Goal: Information Seeking & Learning: Learn about a topic

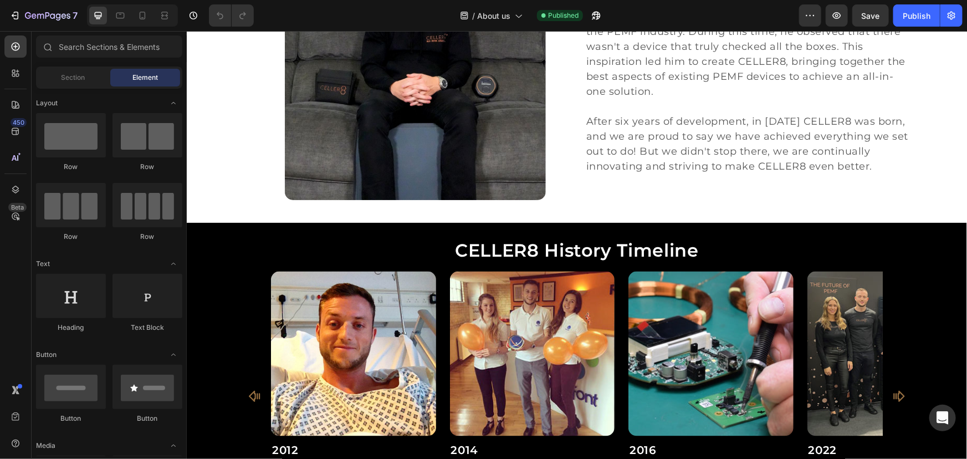
scroll to position [957, 0]
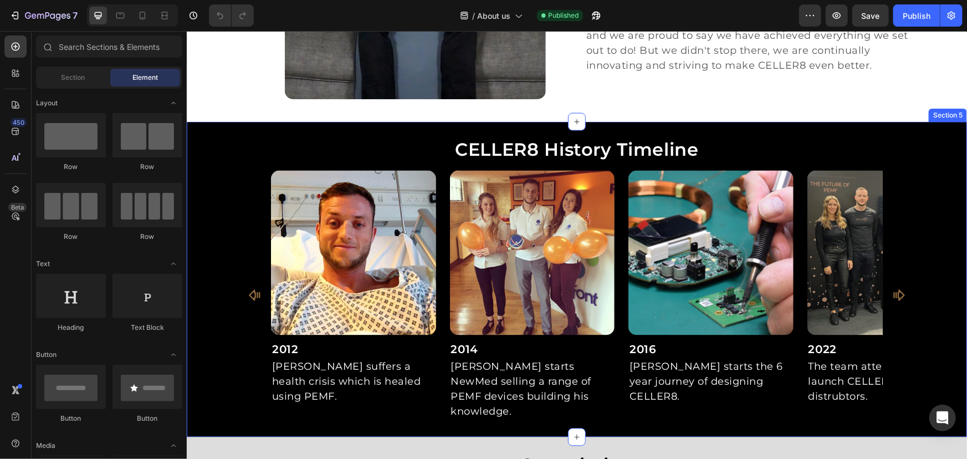
click at [929, 132] on div "CELLER8 History Timeline Heading Image 2012 Heading [PERSON_NAME] suffers a hea…" at bounding box center [576, 278] width 780 height 315
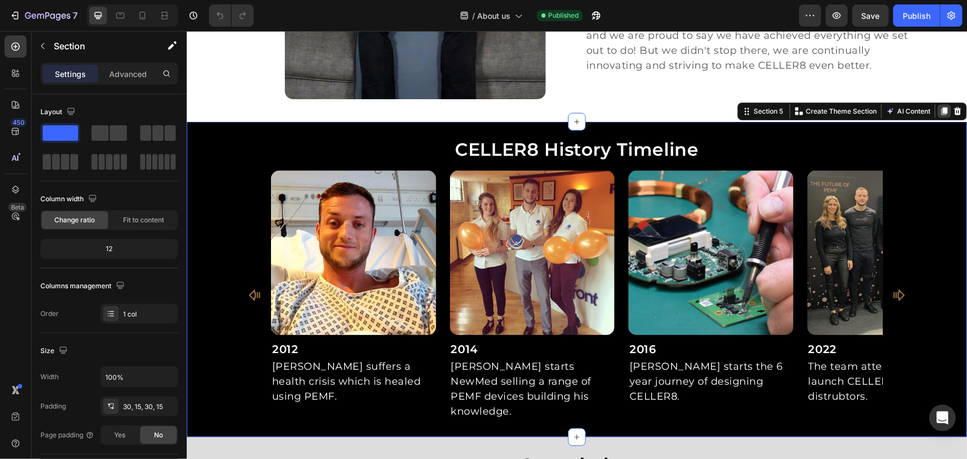
click at [941, 113] on icon at bounding box center [944, 111] width 6 height 8
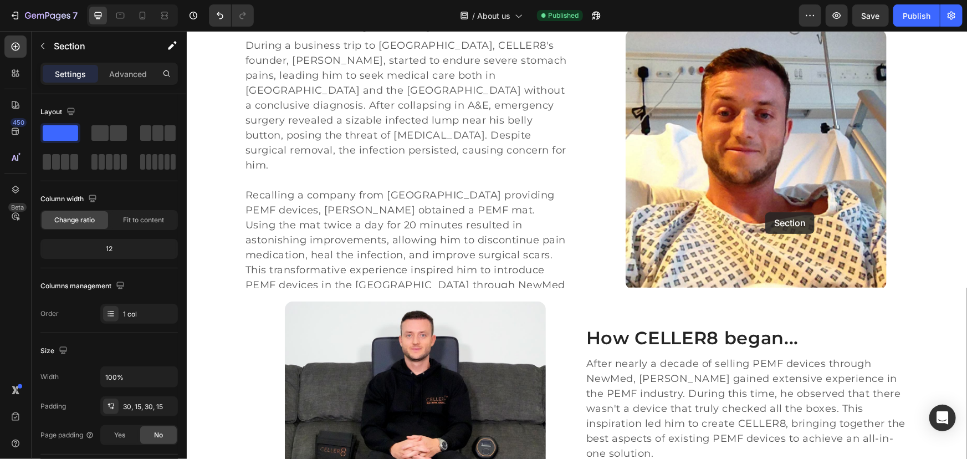
scroll to position [352, 0]
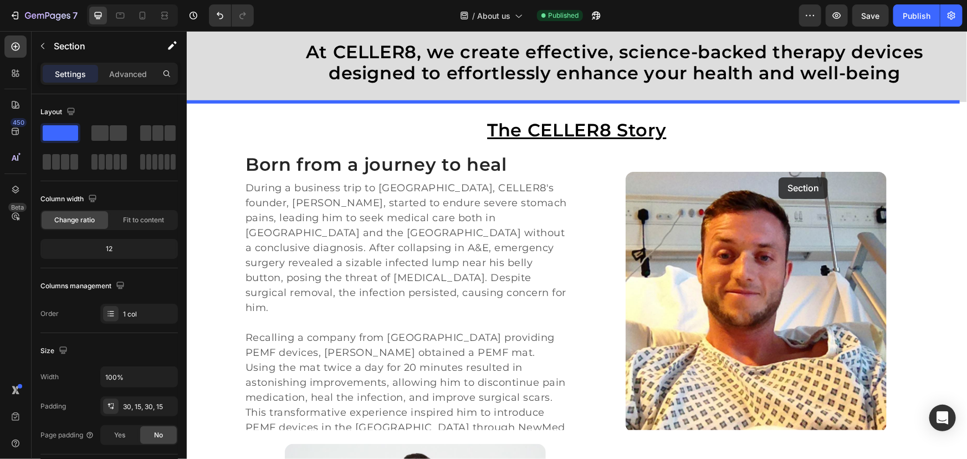
drag, startPoint x: 765, startPoint y: 212, endPoint x: 778, endPoint y: 177, distance: 37.4
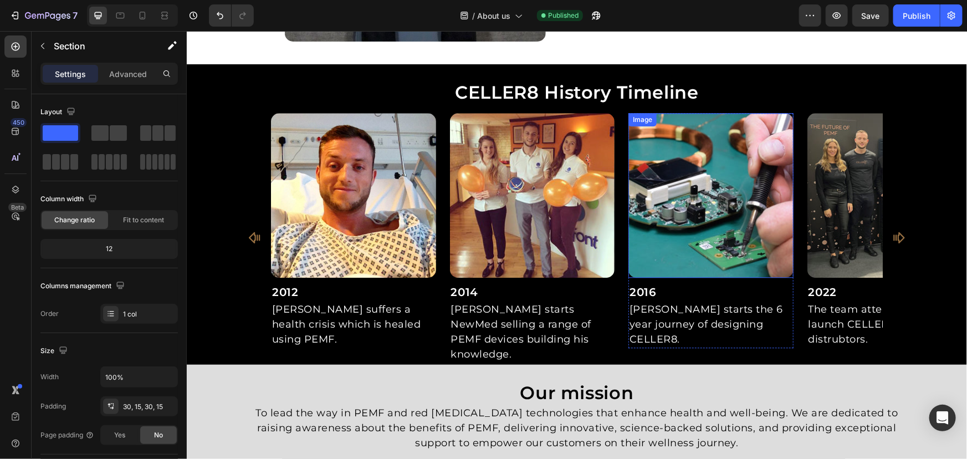
scroll to position [1310, 0]
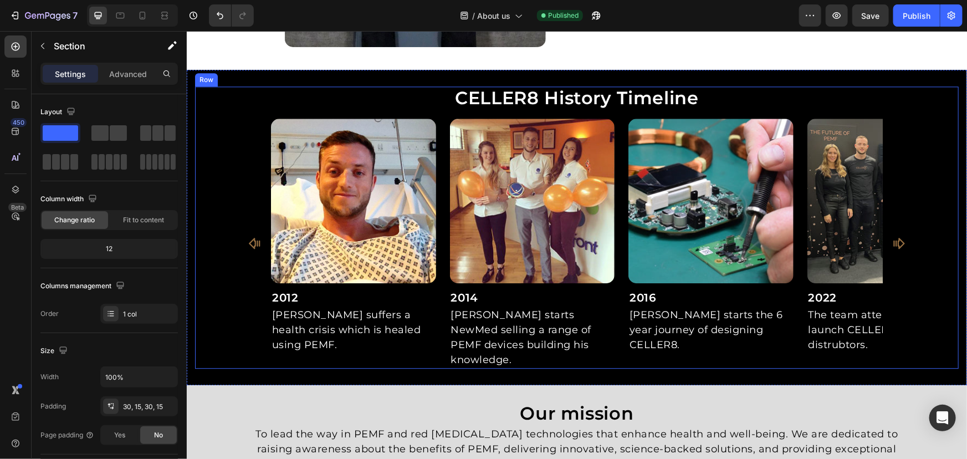
click at [922, 127] on div "Image 2012 Heading Andy suffers a health crisis which is healed using PEMF. Tex…" at bounding box center [577, 243] width 764 height 250
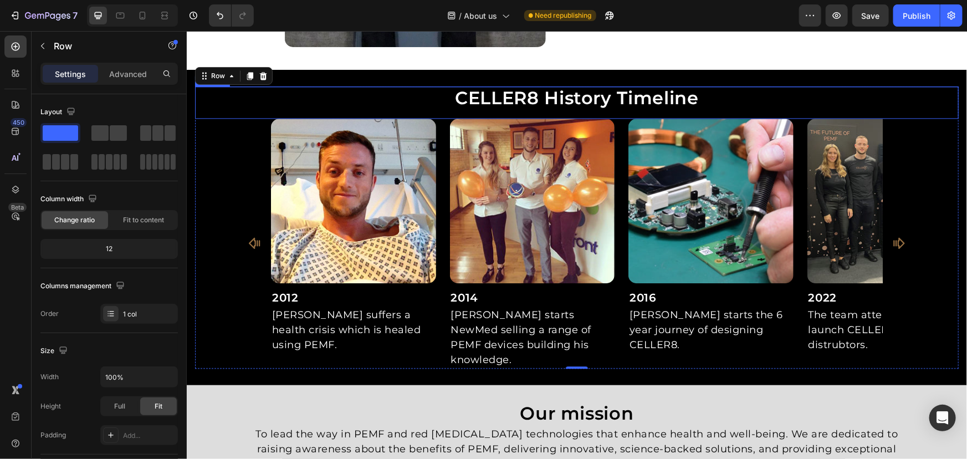
click at [674, 95] on h2 "CELLER8 History Timeline" at bounding box center [577, 97] width 764 height 23
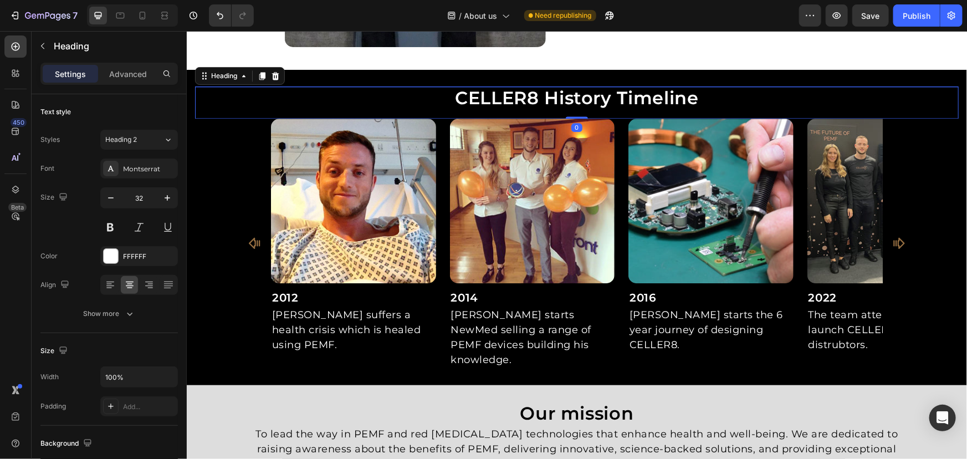
click at [702, 95] on h2 "CELLER8 History Timeline" at bounding box center [577, 97] width 764 height 23
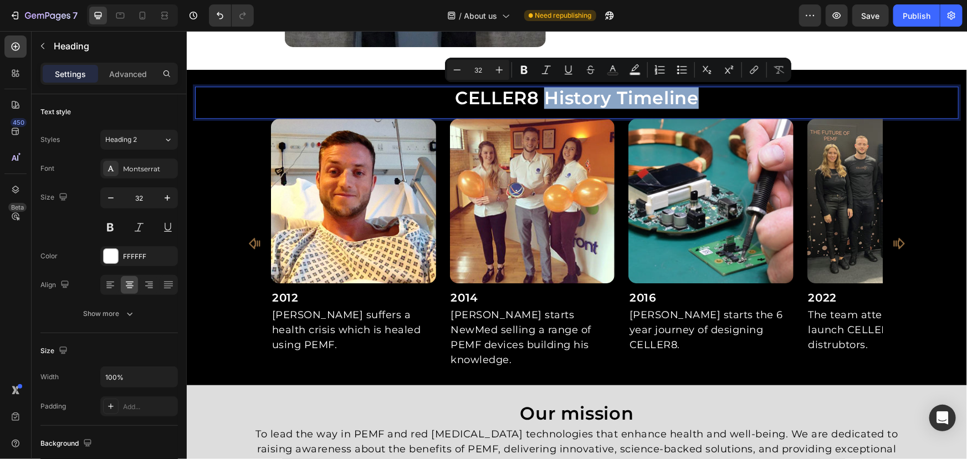
drag, startPoint x: 712, startPoint y: 96, endPoint x: 545, endPoint y: 97, distance: 166.3
click at [545, 97] on p "CELLER8 History Timeline" at bounding box center [576, 97] width 761 height 21
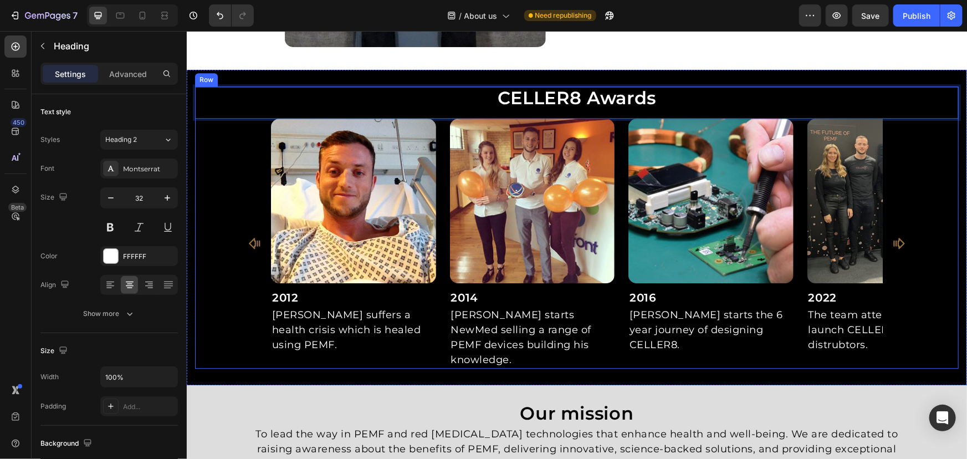
click at [227, 181] on div "Image 2012 Heading Andy suffers a health crisis which is healed using PEMF. Tex…" at bounding box center [577, 243] width 764 height 250
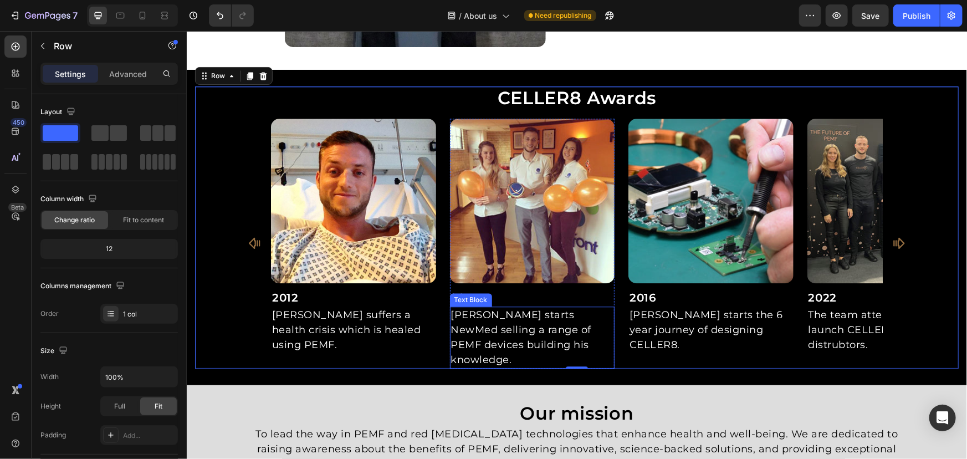
click at [339, 295] on h2 "2012" at bounding box center [352, 297] width 165 height 18
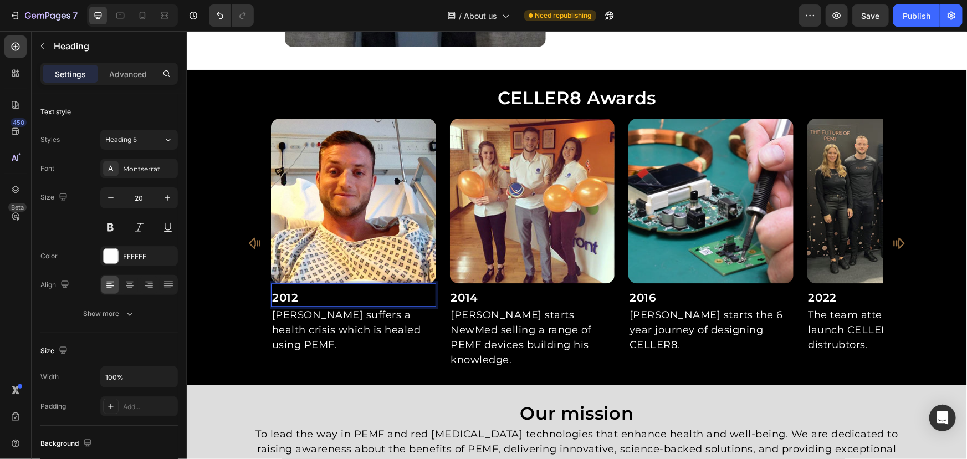
click at [318, 296] on h2 "2012" at bounding box center [352, 297] width 165 height 18
drag, startPoint x: 335, startPoint y: 293, endPoint x: 181, endPoint y: 288, distance: 154.2
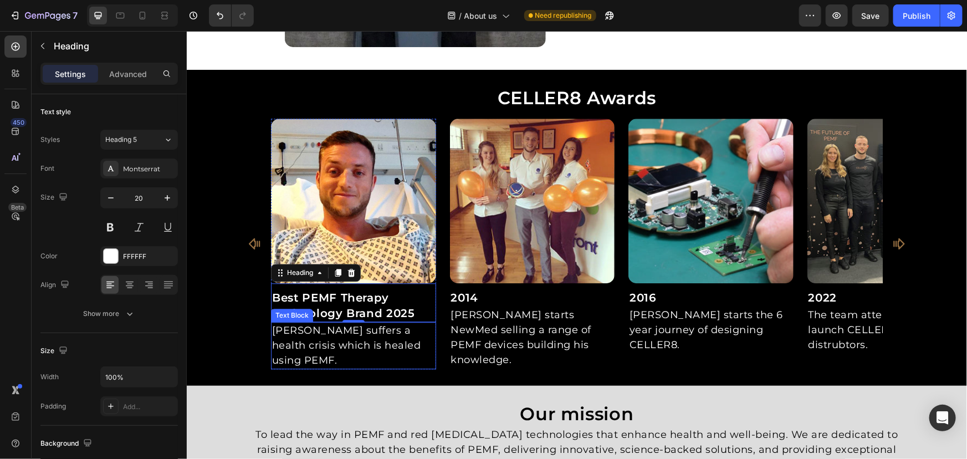
click at [402, 335] on p "Andy suffers a health crisis which is healed using PEMF." at bounding box center [353, 345] width 163 height 45
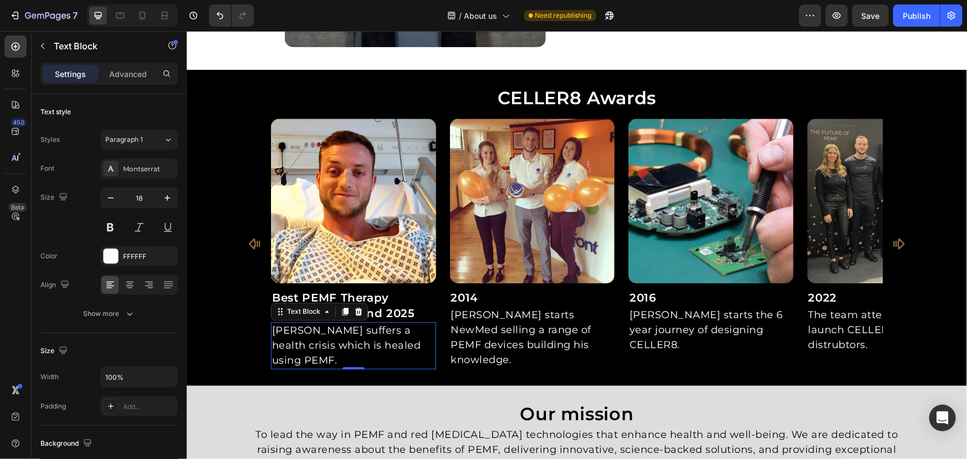
drag, startPoint x: 413, startPoint y: 342, endPoint x: 422, endPoint y: 344, distance: 9.1
click at [414, 342] on p "Andy suffers a health crisis which is healed using PEMF." at bounding box center [353, 345] width 163 height 45
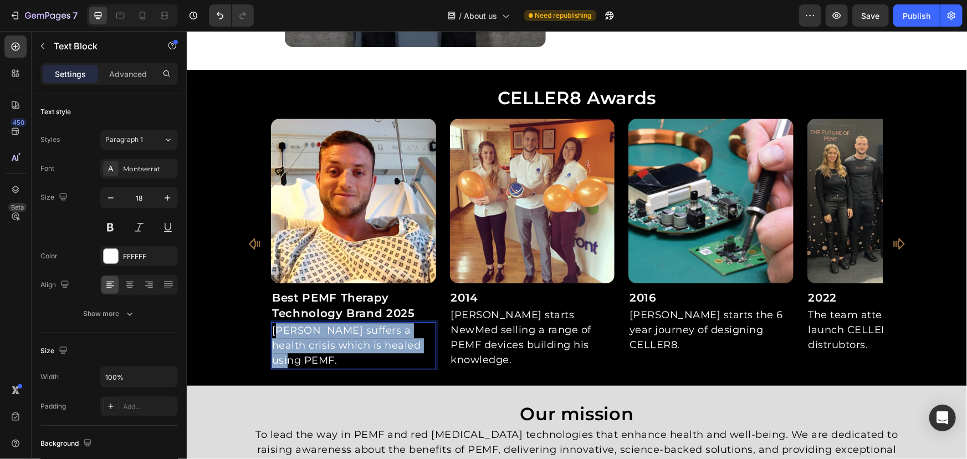
drag, startPoint x: 422, startPoint y: 344, endPoint x: 245, endPoint y: 314, distance: 179.8
click at [249, 315] on div "Image Best PEMF Therapy Technology Brand 2025 Heading Andy suffers a health cri…" at bounding box center [576, 243] width 665 height 251
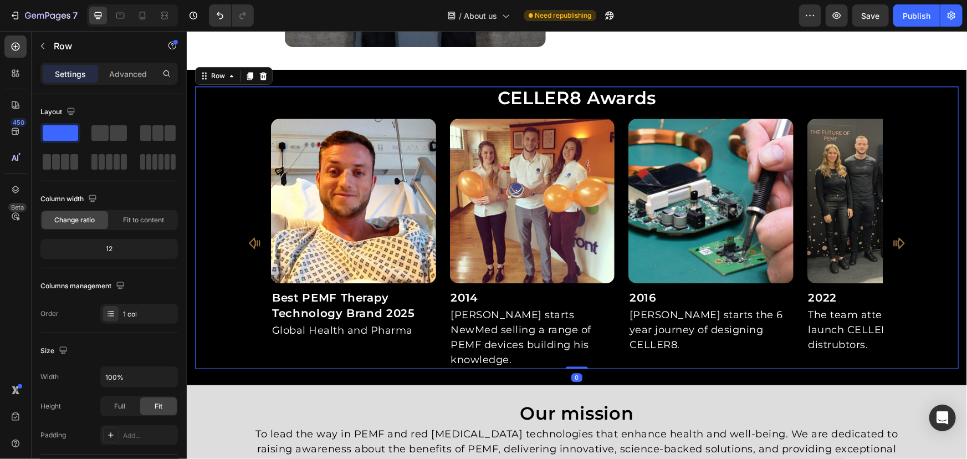
click at [231, 294] on div "Image Best PEMF Therapy Technology Brand 2025 Heading Global Health and Pharma …" at bounding box center [577, 243] width 764 height 250
drag, startPoint x: 539, startPoint y: 304, endPoint x: 532, endPoint y: 301, distance: 7.7
click at [538, 304] on h2 "2014" at bounding box center [531, 297] width 165 height 18
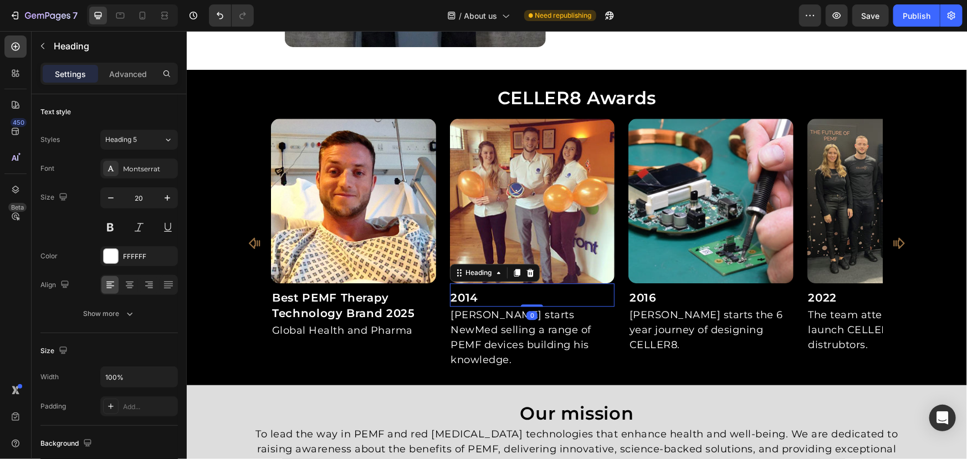
click at [514, 294] on h2 "2014" at bounding box center [531, 297] width 165 height 18
drag, startPoint x: 531, startPoint y: 298, endPoint x: 365, endPoint y: 294, distance: 166.3
click at [380, 294] on div "Image Best PEMF Therapy Technology Brand 2025 Heading Global Health and Pharma …" at bounding box center [576, 243] width 612 height 250
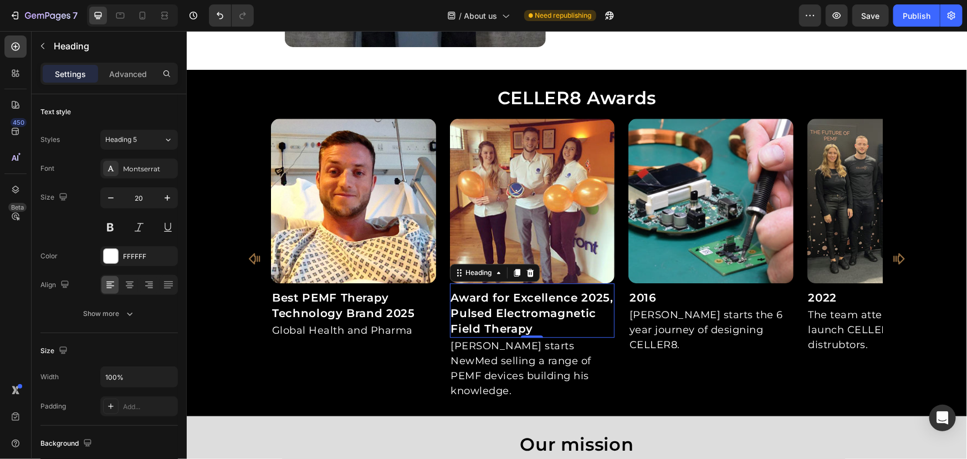
drag, startPoint x: 538, startPoint y: 334, endPoint x: 566, endPoint y: 367, distance: 44.4
click at [538, 334] on div "Award for Excellence 2025, Pulsed Electromagnetic Field Therapy Heading 0" at bounding box center [531, 310] width 165 height 54
click at [568, 368] on p "Andy starts NewMed selling a range of PEMF devices building his knowledge." at bounding box center [532, 368] width 163 height 60
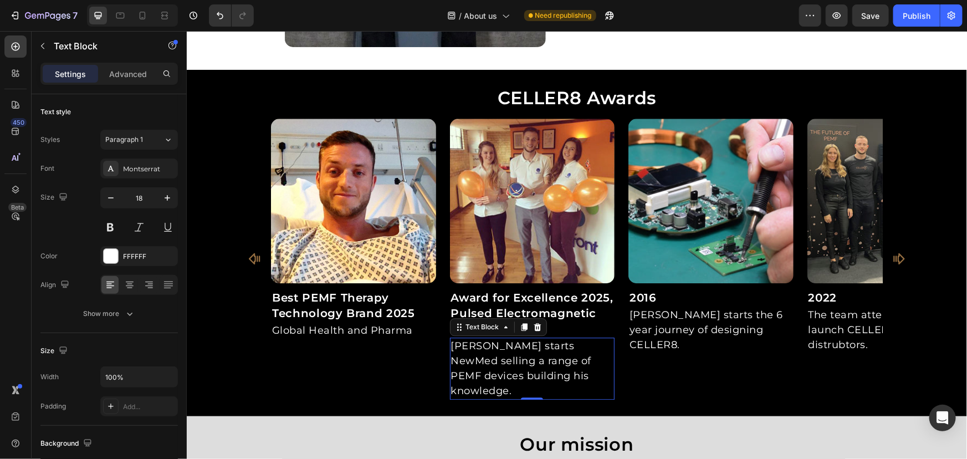
click at [582, 368] on p "Andy starts NewMed selling a range of PEMF devices building his knowledge." at bounding box center [532, 368] width 163 height 60
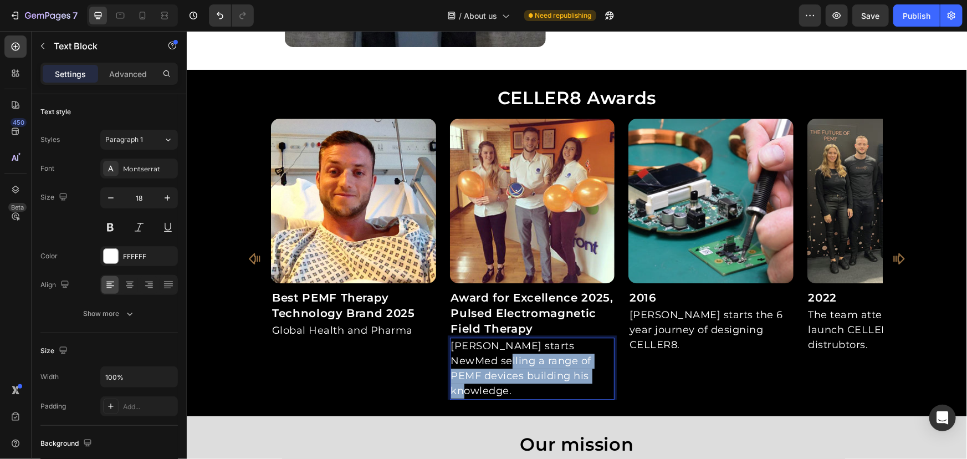
drag, startPoint x: 593, startPoint y: 372, endPoint x: 380, endPoint y: 338, distance: 215.7
click at [390, 341] on div "Image Best PEMF Therapy Technology Brand 2025 Heading Global Health and Pharma …" at bounding box center [576, 259] width 612 height 282
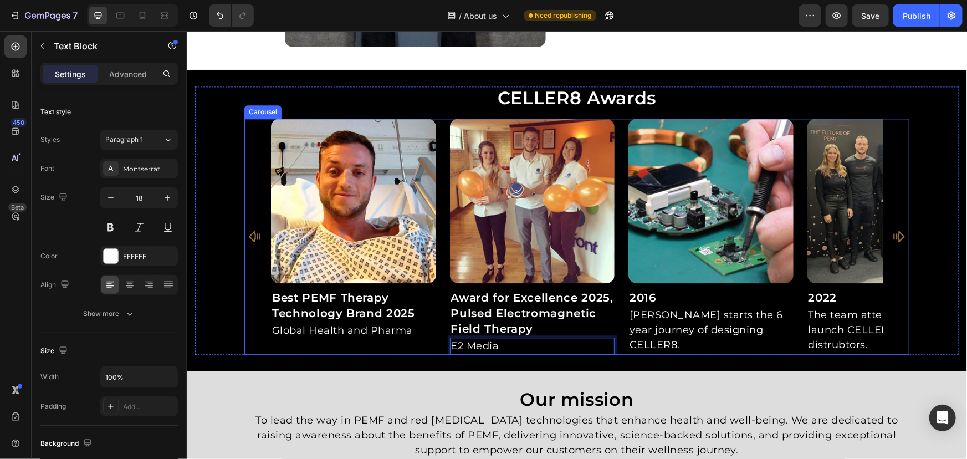
click at [667, 351] on div "Image 2016 Heading Andy starts the 6 year journey of designing CELLER8. Text Bl…" at bounding box center [710, 236] width 165 height 237
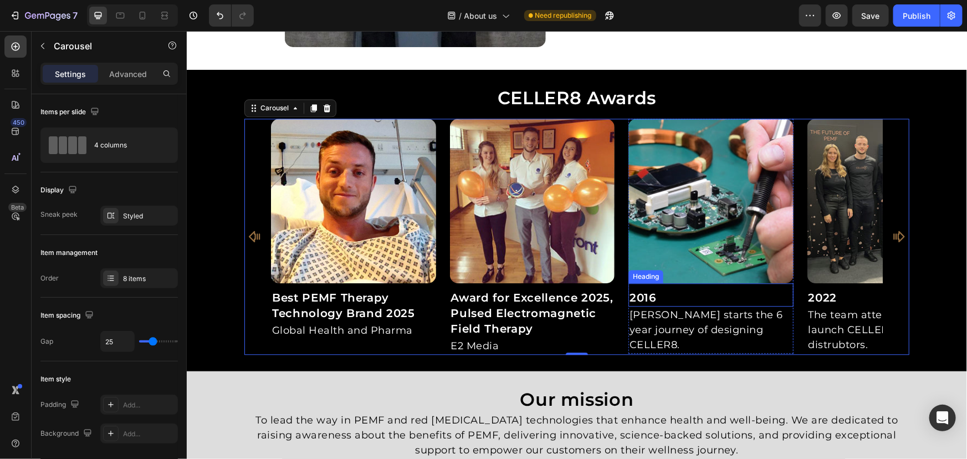
click at [667, 287] on div "2016 Heading" at bounding box center [710, 294] width 165 height 23
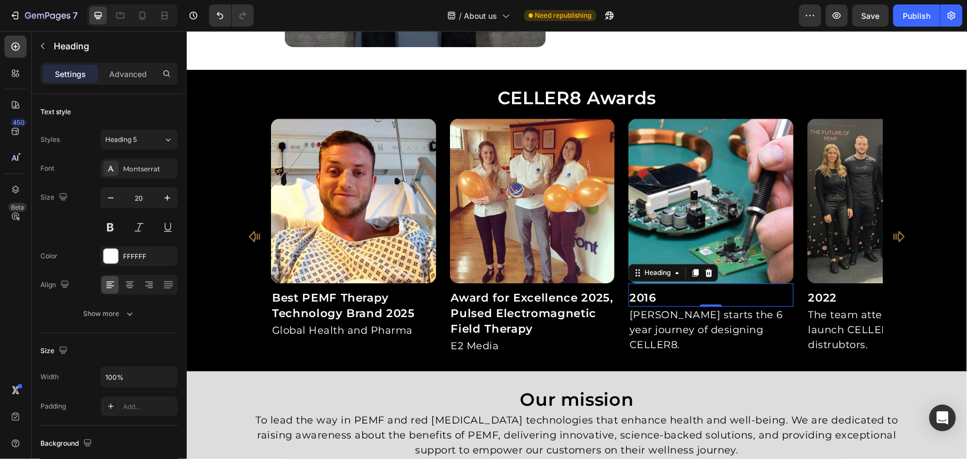
click at [674, 292] on h2 "2016" at bounding box center [710, 297] width 165 height 18
click at [569, 300] on div "Image Best PEMF Therapy Technology Brand 2025 Heading Global Health and Pharma …" at bounding box center [576, 236] width 612 height 237
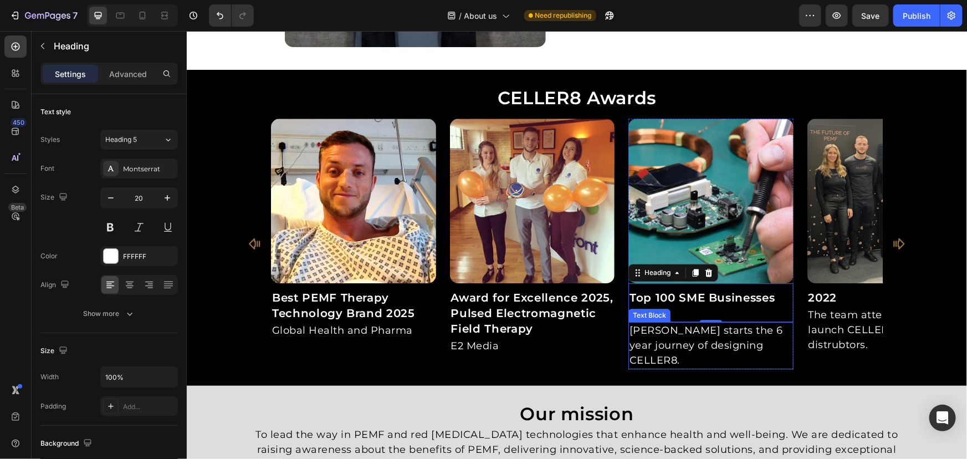
click at [727, 337] on p "Andy starts the 6 year journey of designing CELLER8." at bounding box center [710, 345] width 163 height 45
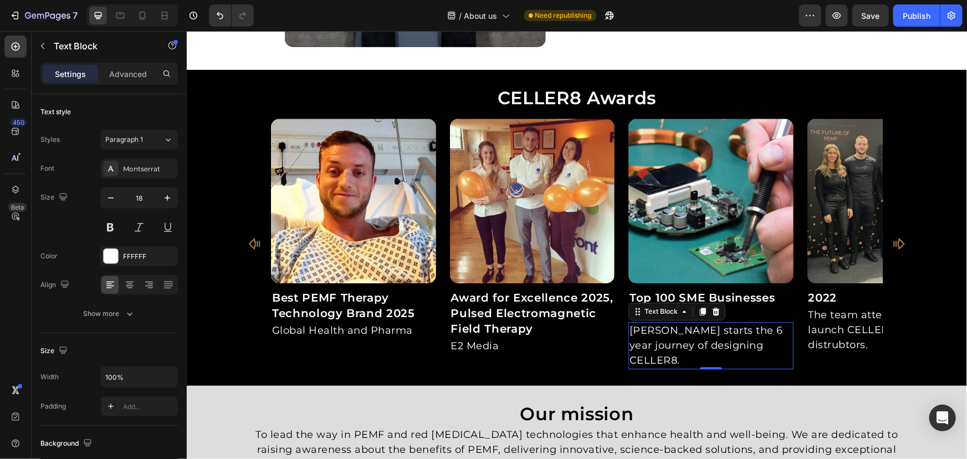
click at [762, 340] on p "Andy starts the 6 year journey of designing CELLER8." at bounding box center [710, 345] width 163 height 45
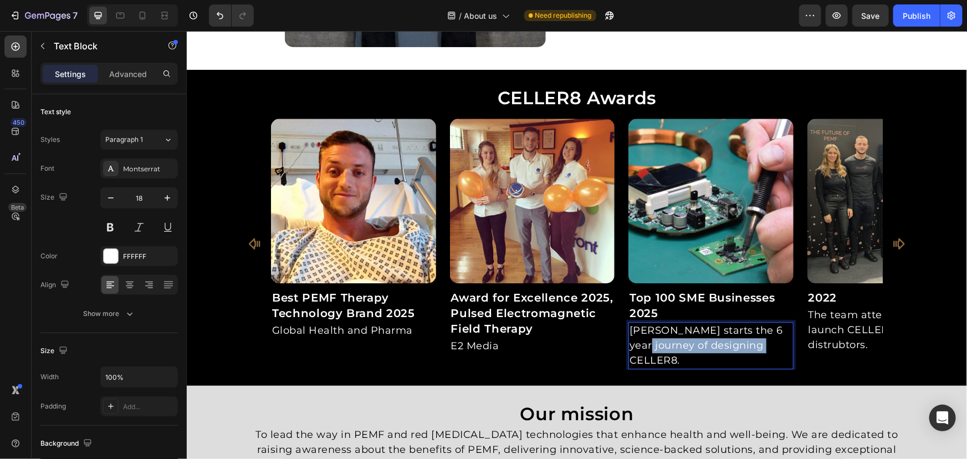
drag, startPoint x: 760, startPoint y: 341, endPoint x: 533, endPoint y: 324, distance: 227.9
click at [549, 327] on div "Image Best PEMF Therapy Technology Brand 2025 Heading Global Health and Pharma …" at bounding box center [576, 243] width 612 height 251
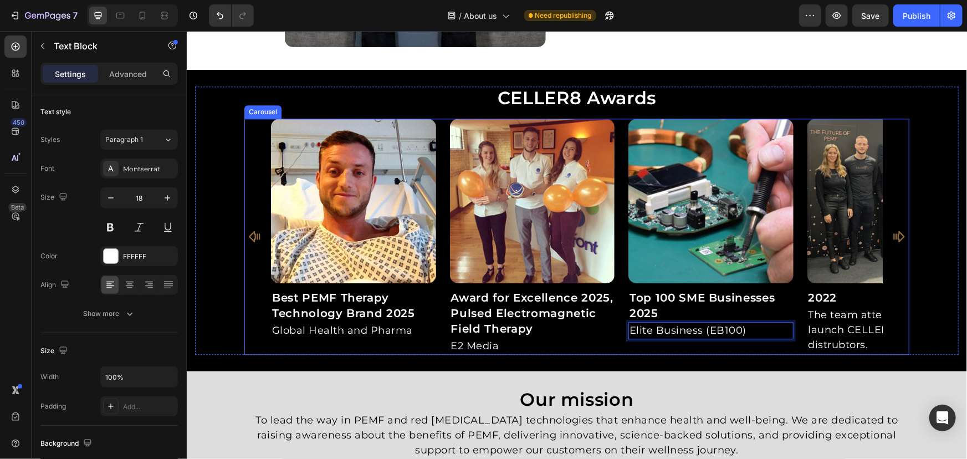
click at [897, 231] on icon "Carousel Next Arrow" at bounding box center [898, 235] width 13 height 13
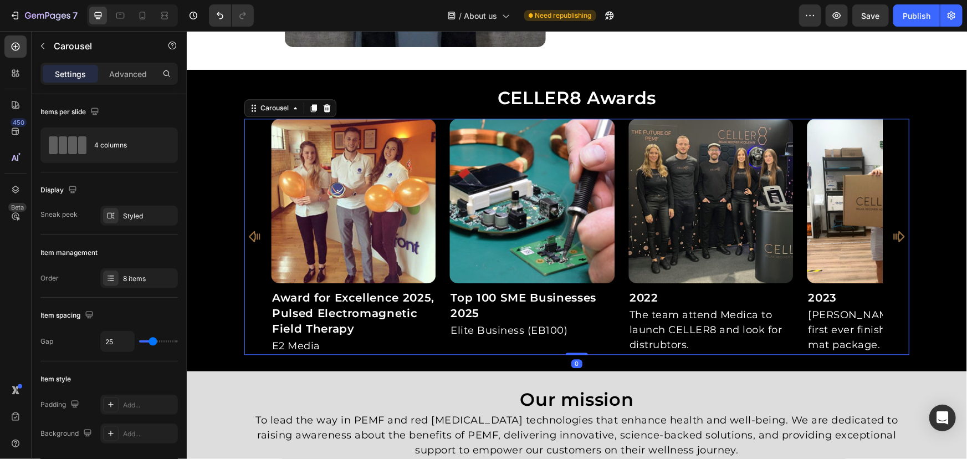
click at [897, 231] on icon "Carousel Next Arrow" at bounding box center [898, 235] width 13 height 13
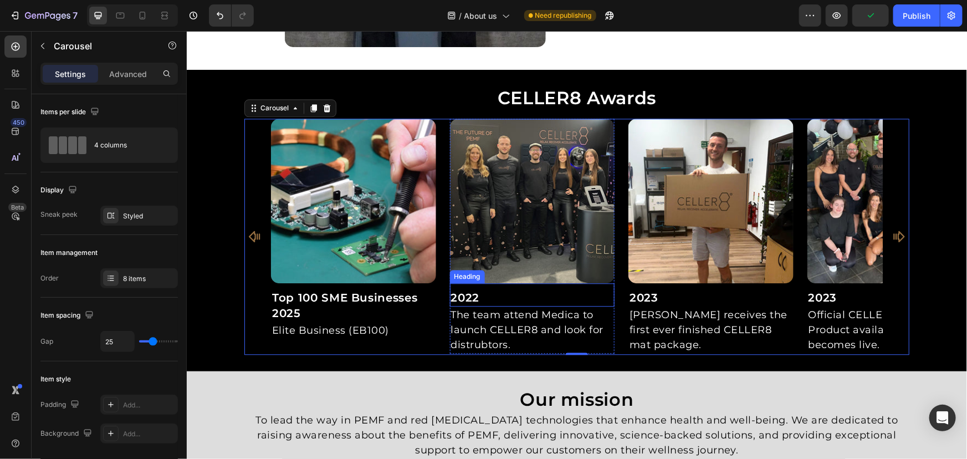
click at [535, 292] on h2 "2022" at bounding box center [531, 297] width 165 height 18
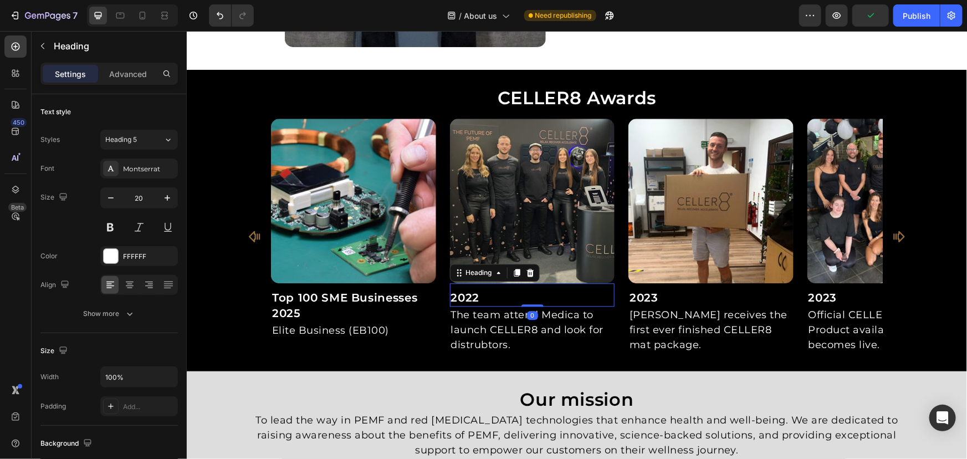
click at [540, 294] on h2 "2022" at bounding box center [531, 297] width 165 height 18
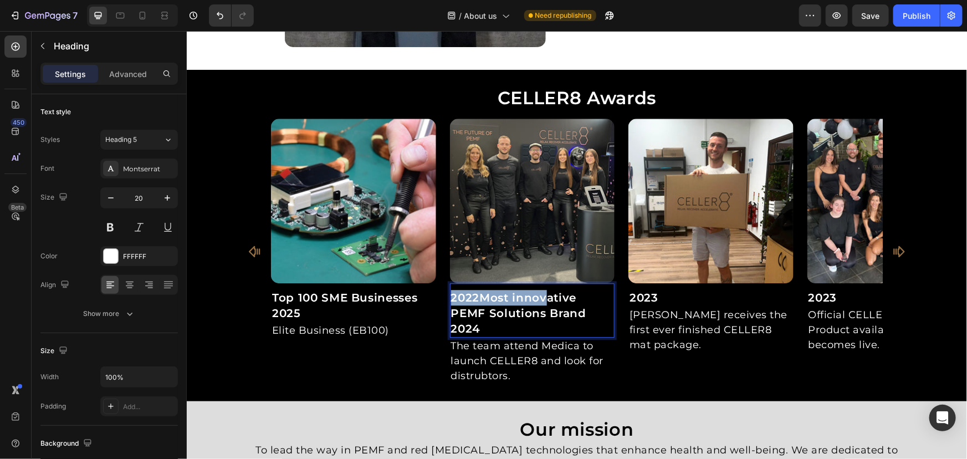
drag, startPoint x: 500, startPoint y: 299, endPoint x: 386, endPoint y: 296, distance: 114.2
click at [383, 296] on div "Image Best PEMF Therapy Technology Brand 2025 Heading Global Health and Pharma …" at bounding box center [576, 251] width 612 height 267
drag, startPoint x: 577, startPoint y: 310, endPoint x: 347, endPoint y: 276, distance: 233.0
click at [345, 278] on div "Image Best PEMF Therapy Technology Brand 2025 Heading Global Health and Pharma …" at bounding box center [576, 251] width 612 height 267
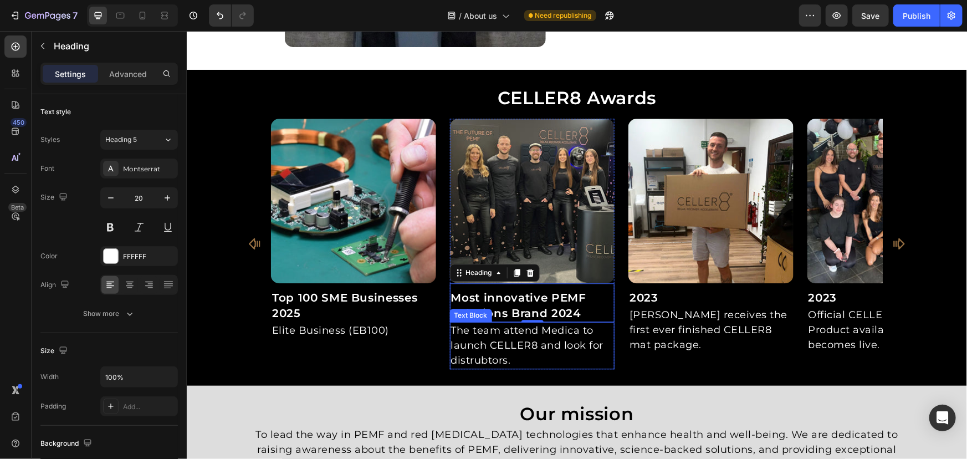
drag, startPoint x: 550, startPoint y: 329, endPoint x: 534, endPoint y: 341, distance: 20.6
click at [550, 329] on p "The team attend Medica to launch CELLER8 and look for distrubtors." at bounding box center [532, 345] width 163 height 45
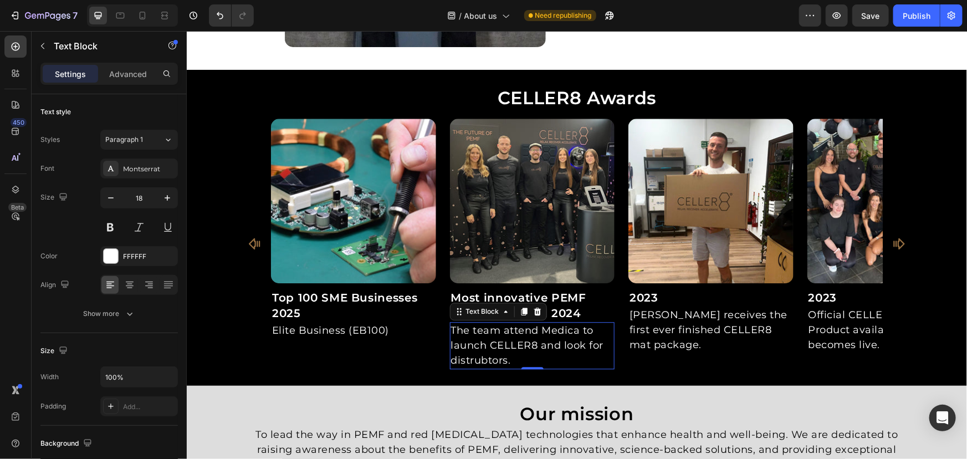
click at [533, 341] on p "The team attend Medica to launch CELLER8 and look for distrubtors." at bounding box center [532, 345] width 163 height 45
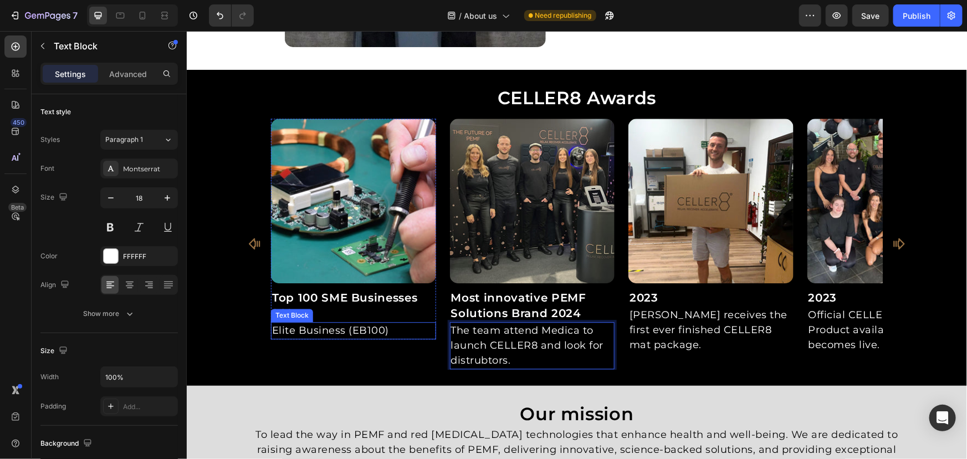
drag, startPoint x: 535, startPoint y: 359, endPoint x: 415, endPoint y: 326, distance: 124.2
click at [415, 326] on div "Image Best PEMF Therapy Technology Brand 2025 Heading Global Health and Pharma …" at bounding box center [576, 243] width 612 height 251
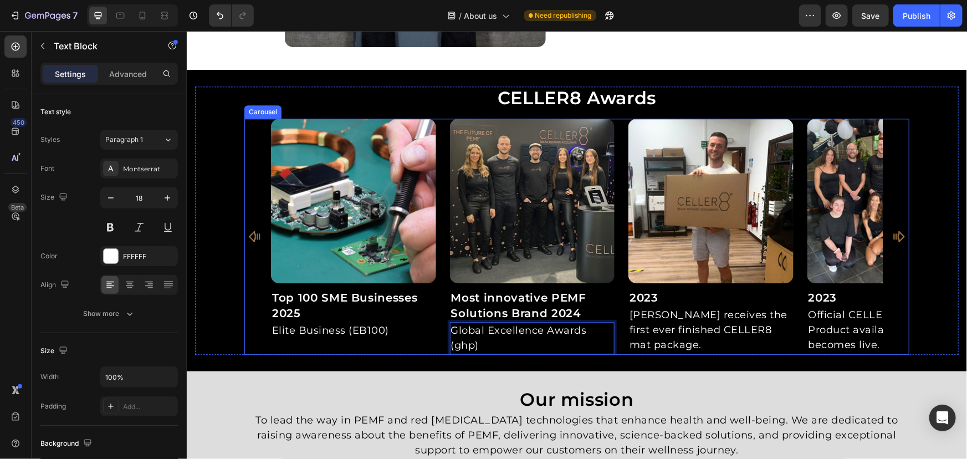
click at [617, 352] on div "Image Best PEMF Therapy Technology Brand 2025 Heading Global Health and Pharma …" at bounding box center [576, 236] width 612 height 237
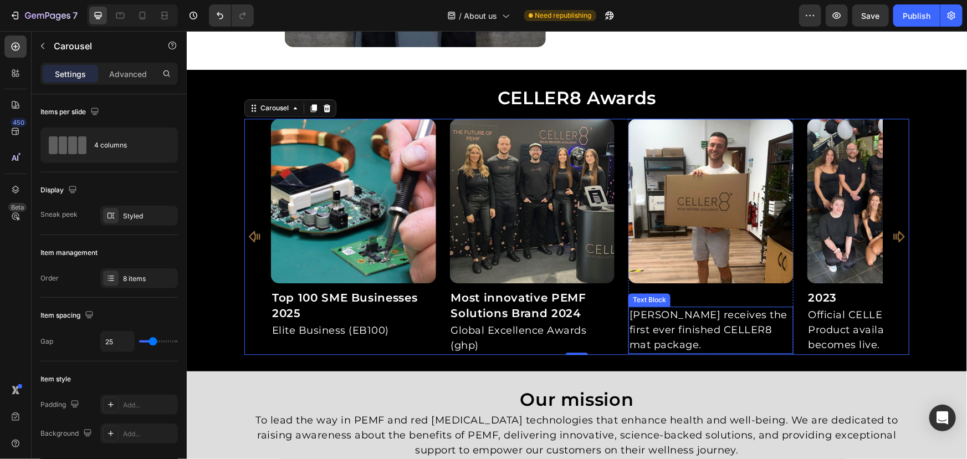
click at [692, 294] on h2 "2023" at bounding box center [710, 297] width 165 height 18
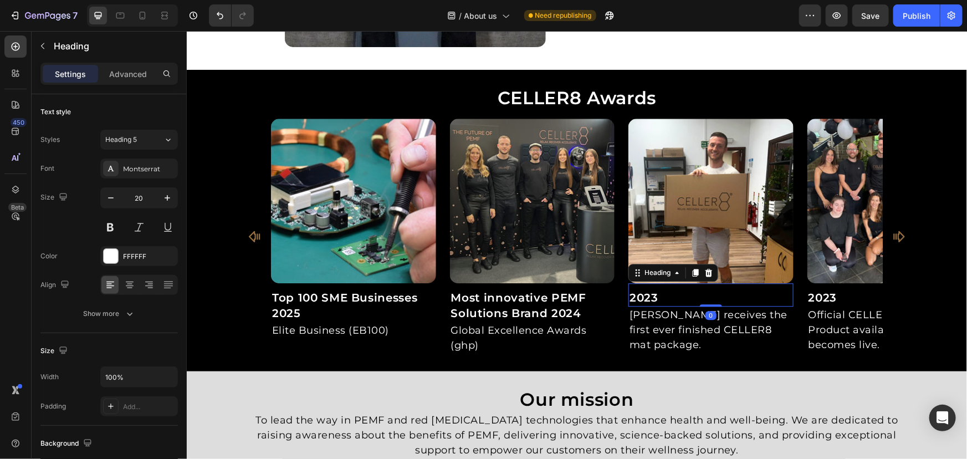
click at [705, 294] on h2 "2023" at bounding box center [710, 297] width 165 height 18
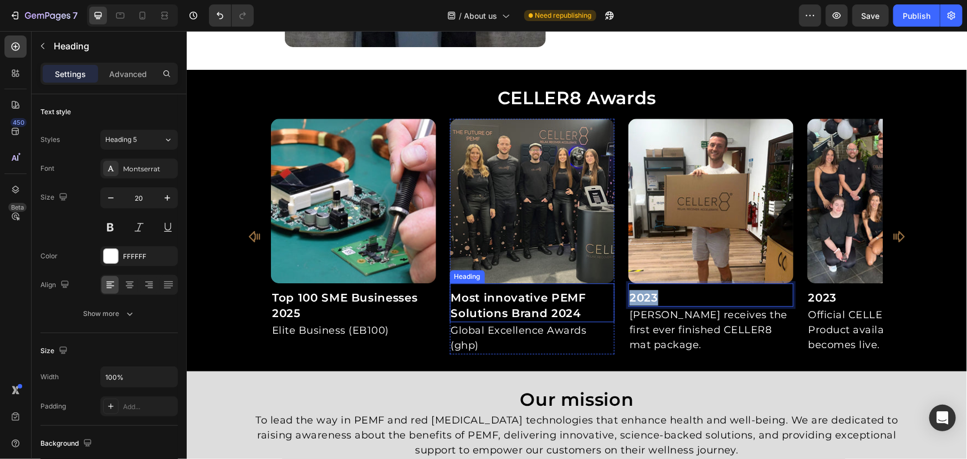
drag, startPoint x: 705, startPoint y: 294, endPoint x: 564, endPoint y: 293, distance: 141.3
click at [565, 293] on div "Image Best PEMF Therapy Technology Brand 2025 Heading Global Health and Pharma …" at bounding box center [576, 236] width 612 height 237
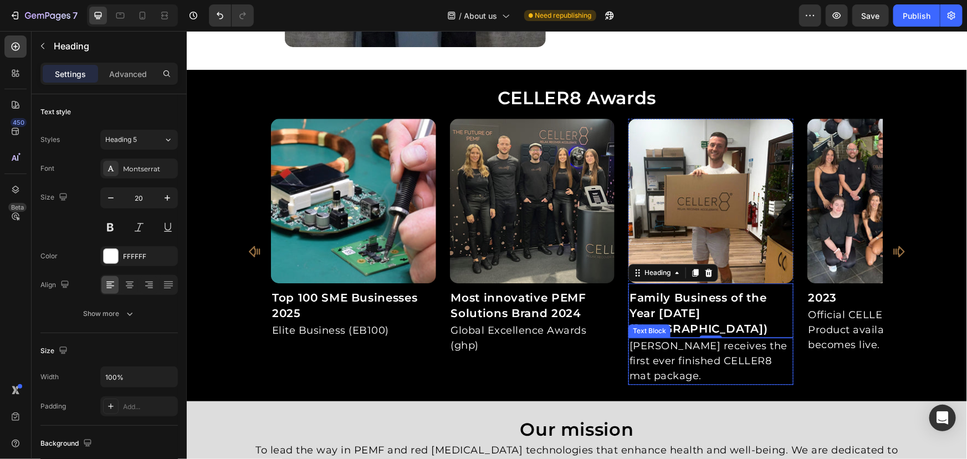
drag, startPoint x: 722, startPoint y: 353, endPoint x: 685, endPoint y: 356, distance: 37.2
click at [722, 353] on p "Andy receives the first ever finished CELLER8 mat package." at bounding box center [710, 360] width 163 height 45
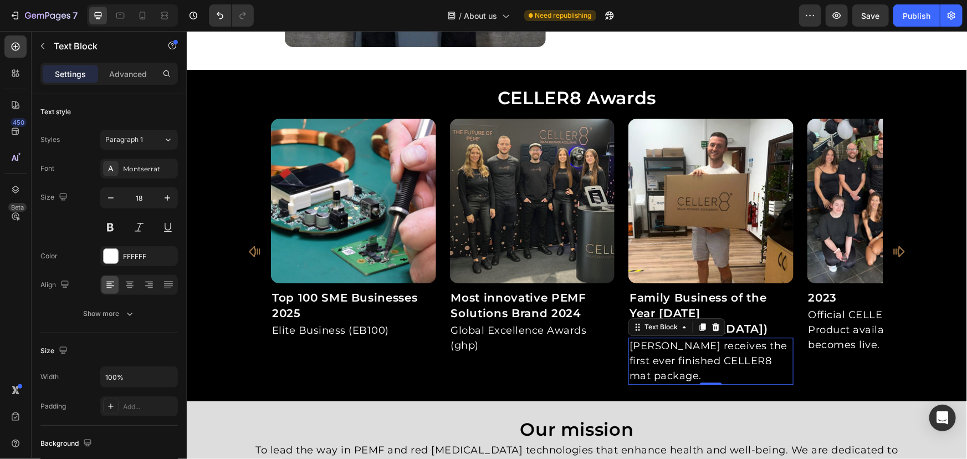
drag, startPoint x: 685, startPoint y: 356, endPoint x: 707, endPoint y: 359, distance: 22.4
click at [685, 356] on p "Andy receives the first ever finished CELLER8 mat package." at bounding box center [710, 360] width 163 height 45
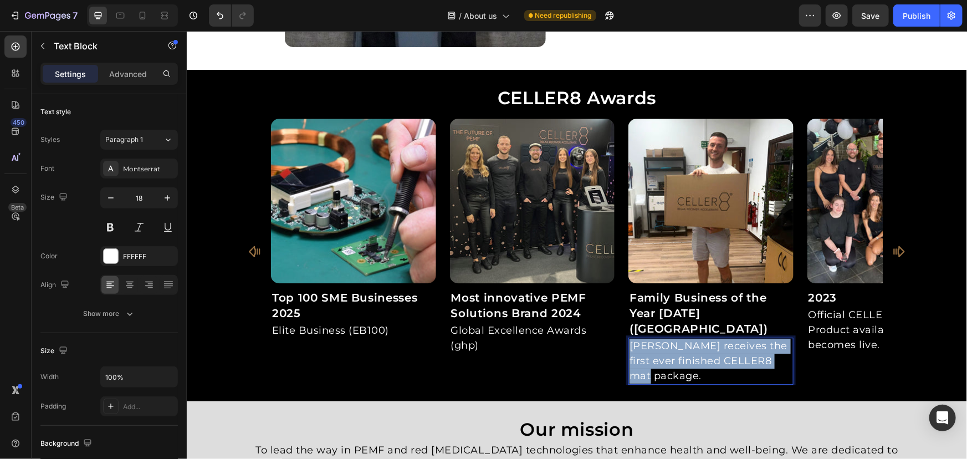
drag, startPoint x: 707, startPoint y: 359, endPoint x: 586, endPoint y: 321, distance: 126.7
click at [590, 323] on div "Image Best PEMF Therapy Technology Brand 2025 Heading Global Health and Pharma …" at bounding box center [576, 251] width 612 height 267
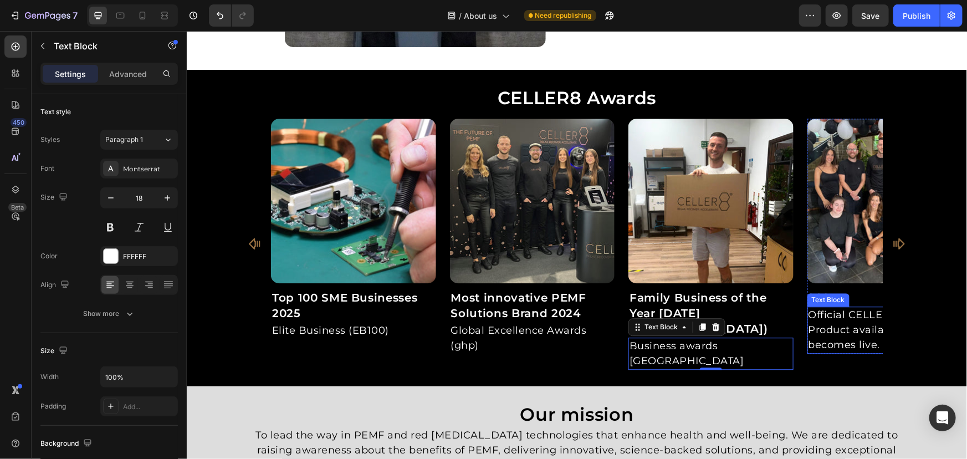
click at [824, 319] on p "Official CELLER8 launch! Product available and website becomes live." at bounding box center [889, 329] width 163 height 45
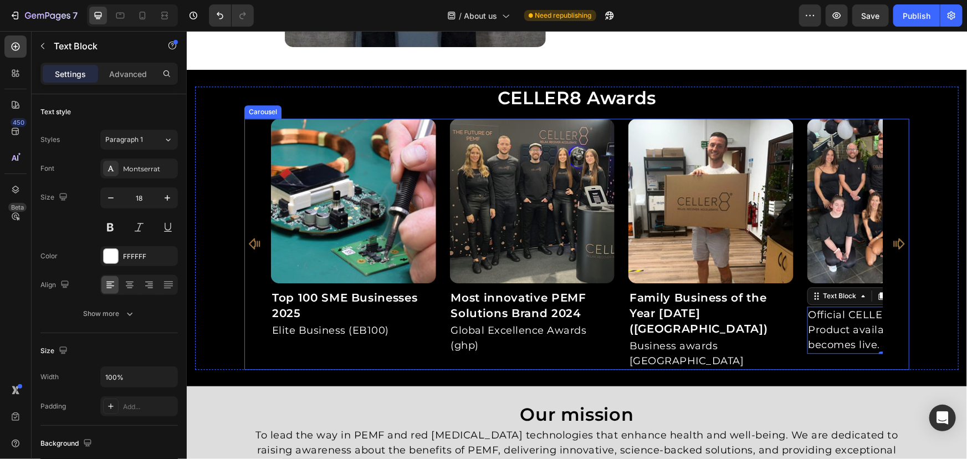
click at [901, 227] on div "Image Best PEMF Therapy Technology Brand 2025 Heading Global Health and Pharma …" at bounding box center [576, 244] width 665 height 252
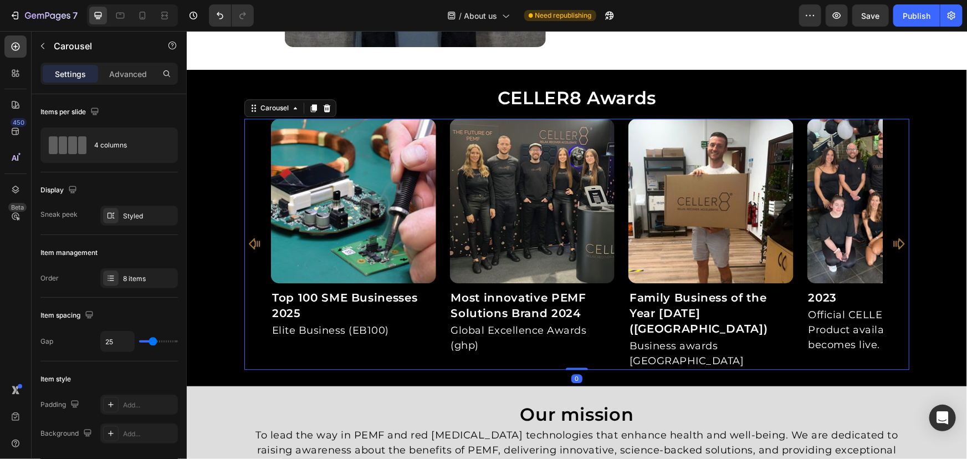
click at [894, 238] on icon "Carousel Next Arrow" at bounding box center [898, 243] width 11 height 11
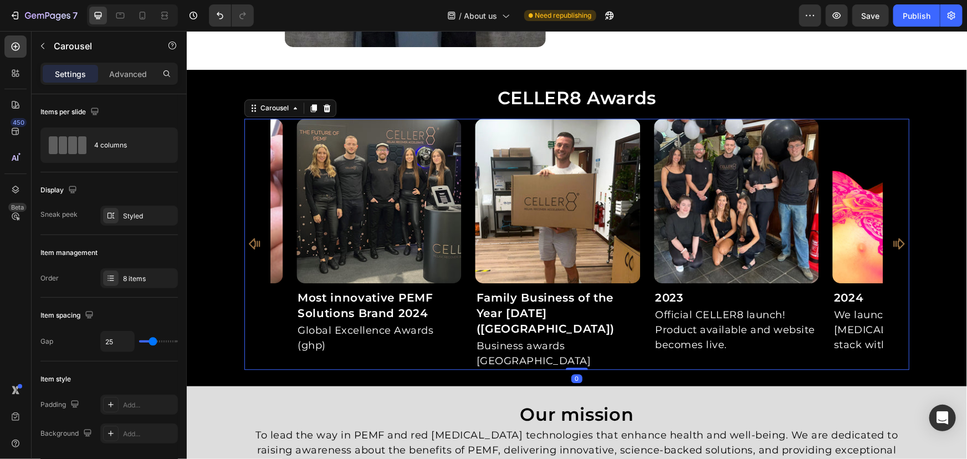
click at [894, 238] on icon "Carousel Next Arrow" at bounding box center [898, 243] width 11 height 11
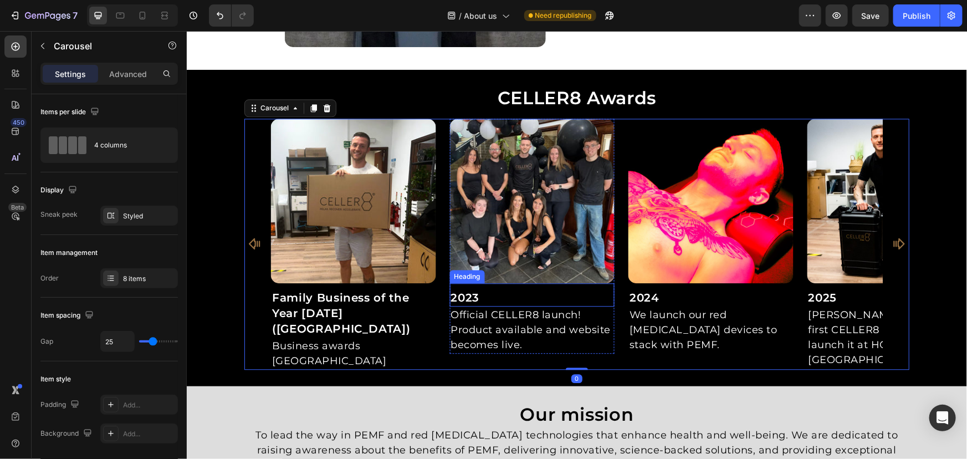
click at [553, 293] on h2 "2023" at bounding box center [531, 297] width 165 height 18
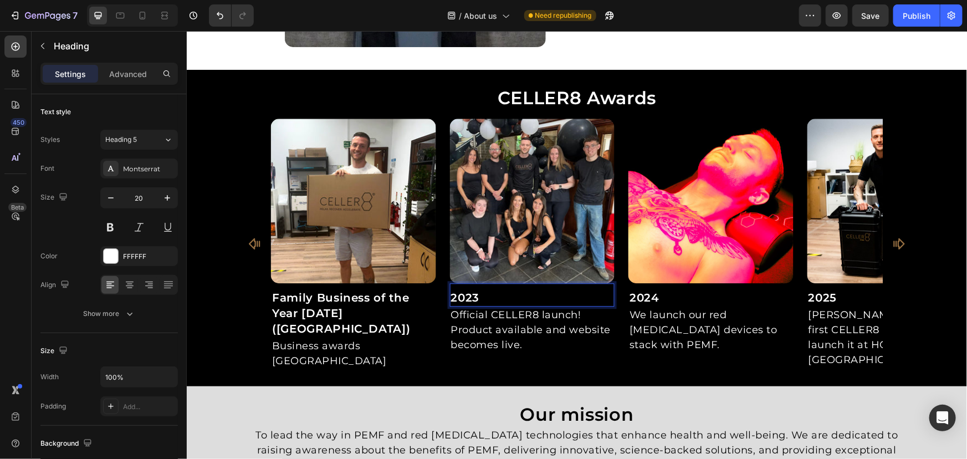
click at [551, 293] on h2 "2023" at bounding box center [531, 297] width 165 height 18
drag, startPoint x: 560, startPoint y: 293, endPoint x: 349, endPoint y: 280, distance: 211.6
click at [350, 280] on div "Image Best PEMF Therapy Technology Brand 2025 Heading Global Health and Pharma …" at bounding box center [576, 244] width 612 height 252
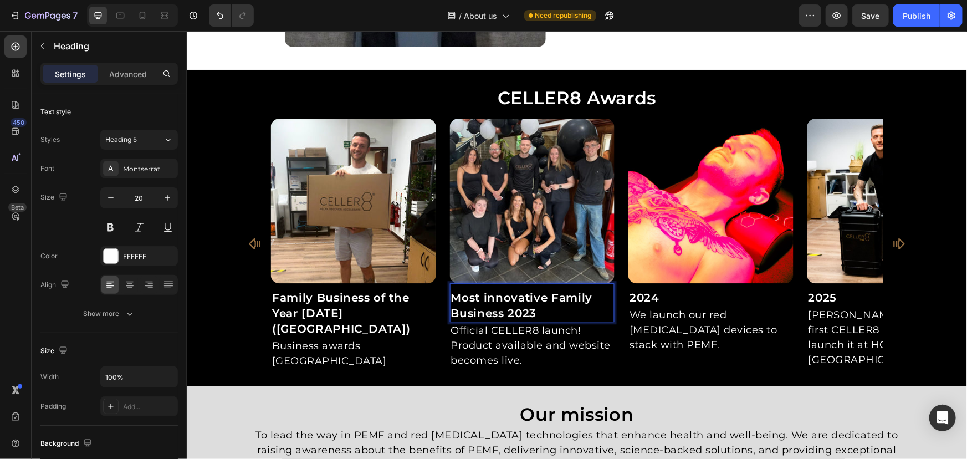
click at [543, 314] on p "Most innovative Family Business 2023" at bounding box center [532, 304] width 163 height 31
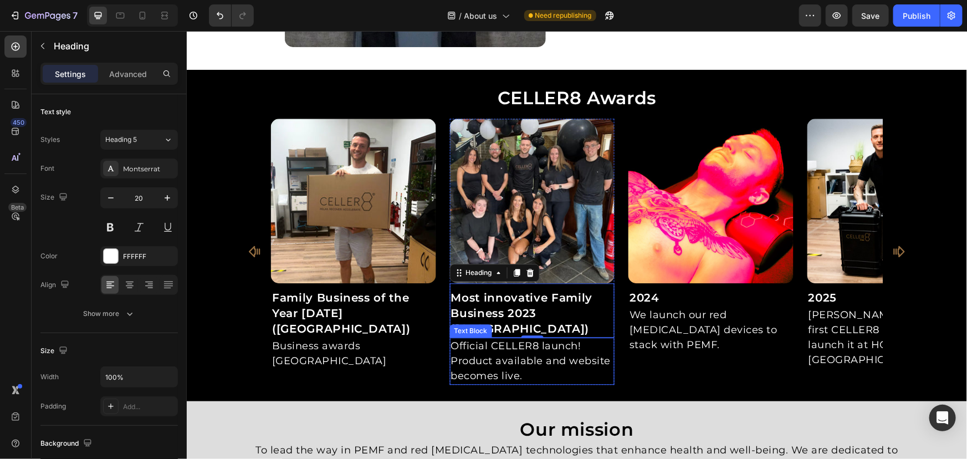
click at [499, 360] on p "Official CELLER8 launch! Product available and website becomes live." at bounding box center [532, 360] width 163 height 45
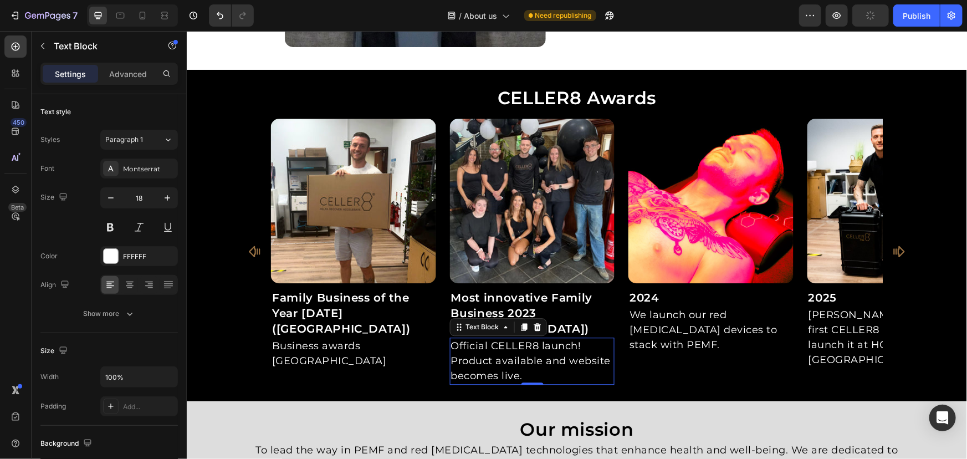
drag, startPoint x: 537, startPoint y: 360, endPoint x: 559, endPoint y: 360, distance: 22.2
click at [538, 360] on p "Official CELLER8 launch! Product available and website becomes live." at bounding box center [532, 360] width 163 height 45
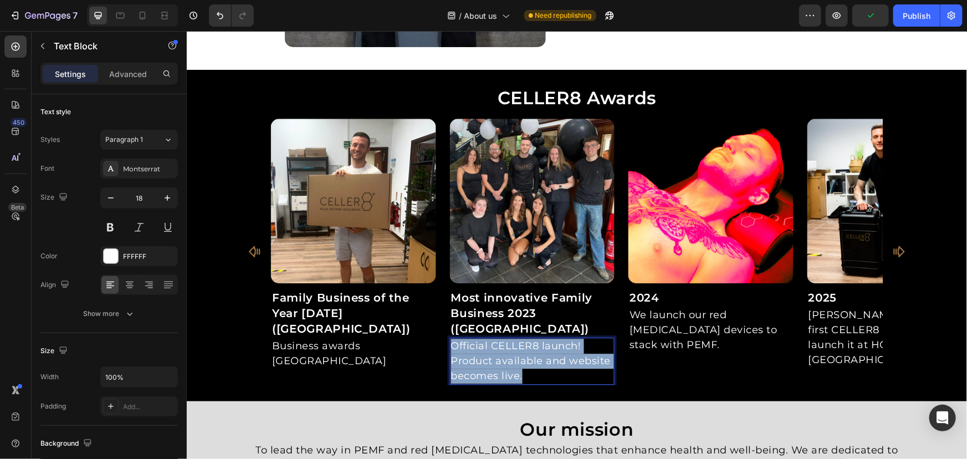
drag, startPoint x: 559, startPoint y: 360, endPoint x: 328, endPoint y: 277, distance: 246.3
click at [328, 277] on div "Image Best PEMF Therapy Technology Brand 2025 Heading Global Health and Pharma …" at bounding box center [576, 251] width 612 height 267
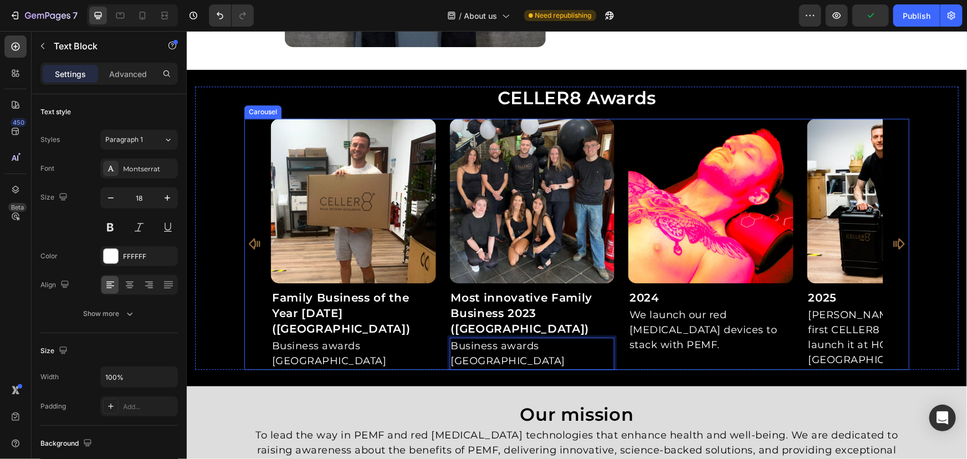
click at [616, 271] on div "Image Best PEMF Therapy Technology Brand 2025 Heading Global Health and Pharma …" at bounding box center [576, 244] width 612 height 252
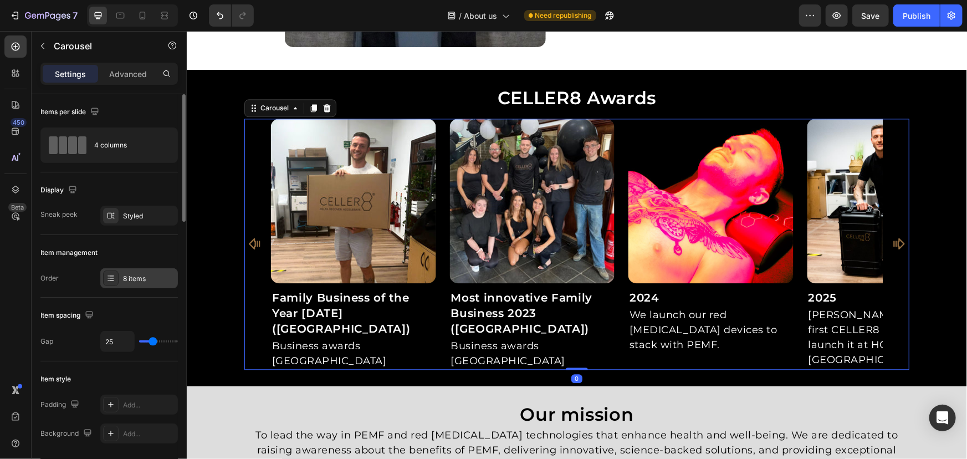
click at [140, 271] on div "8 items" at bounding box center [139, 278] width 78 height 20
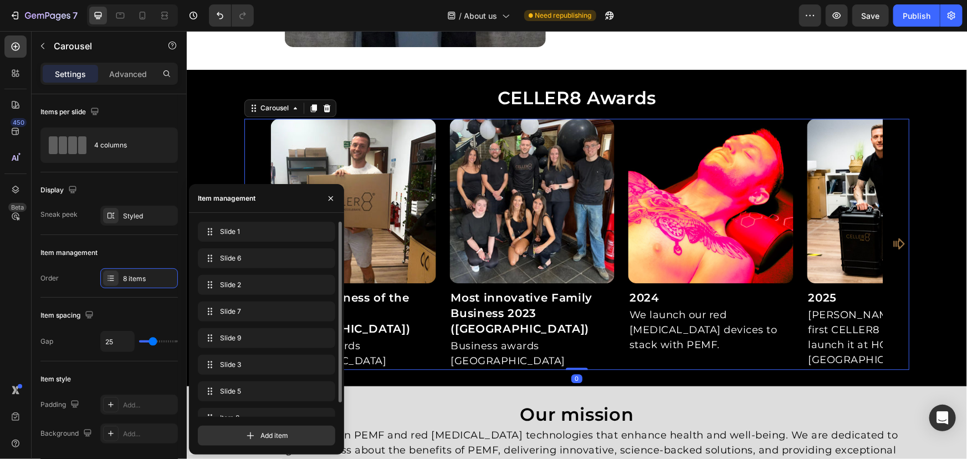
scroll to position [16, 0]
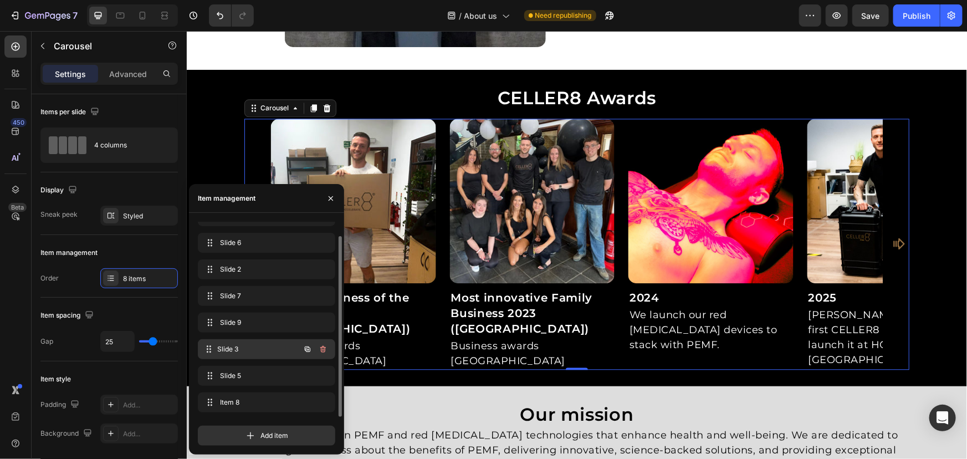
click at [261, 356] on div "Slide 3 Slide 3" at bounding box center [251, 349] width 98 height 16
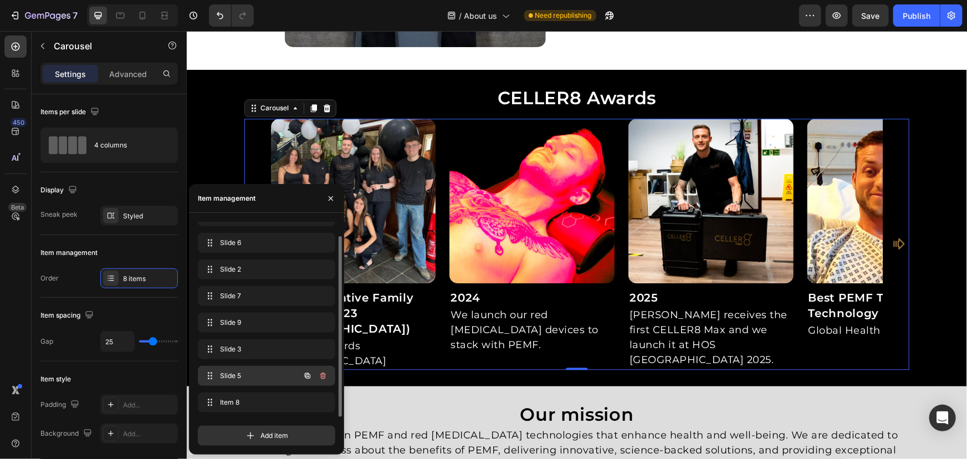
click at [257, 372] on span "Slide 5" at bounding box center [251, 376] width 63 height 10
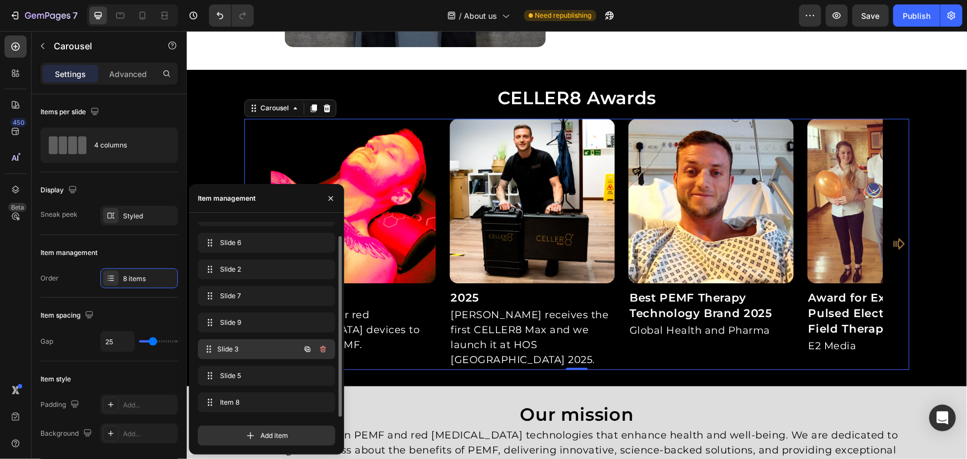
click at [259, 352] on span "Slide 3" at bounding box center [259, 349] width 82 height 10
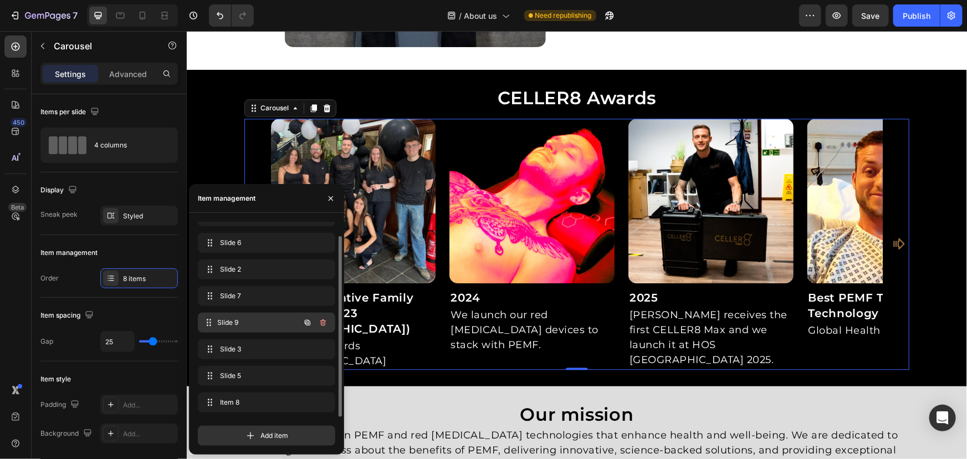
click at [259, 332] on div "Slide 9 Slide 9" at bounding box center [266, 323] width 137 height 20
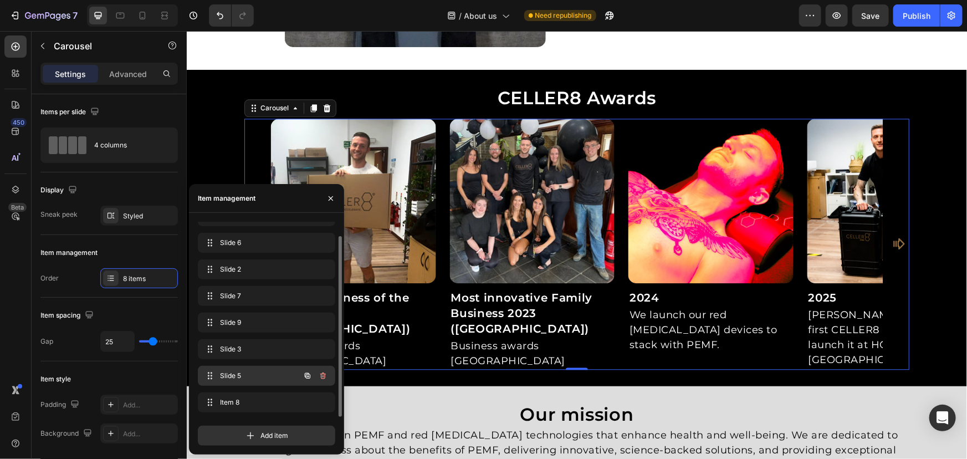
click at [256, 376] on span "Slide 5" at bounding box center [251, 376] width 63 height 10
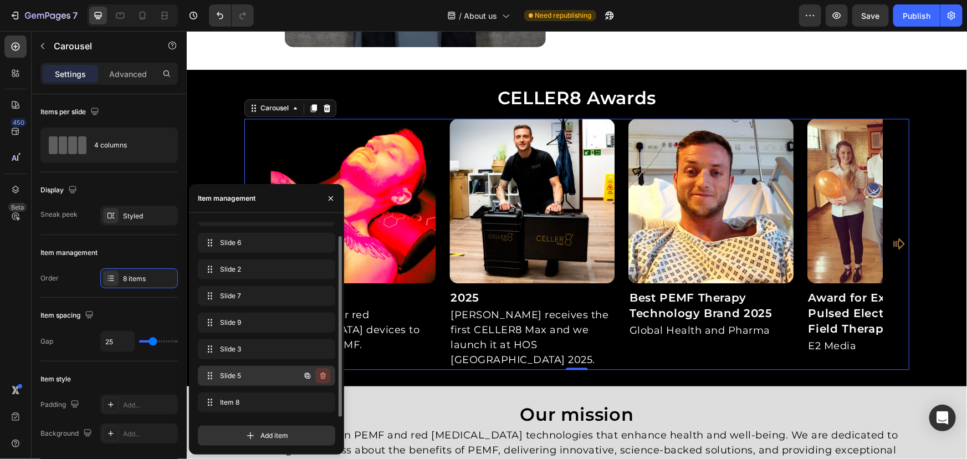
click at [316, 374] on button "button" at bounding box center [323, 376] width 16 height 16
click at [317, 374] on div "Delete" at bounding box center [315, 376] width 21 height 10
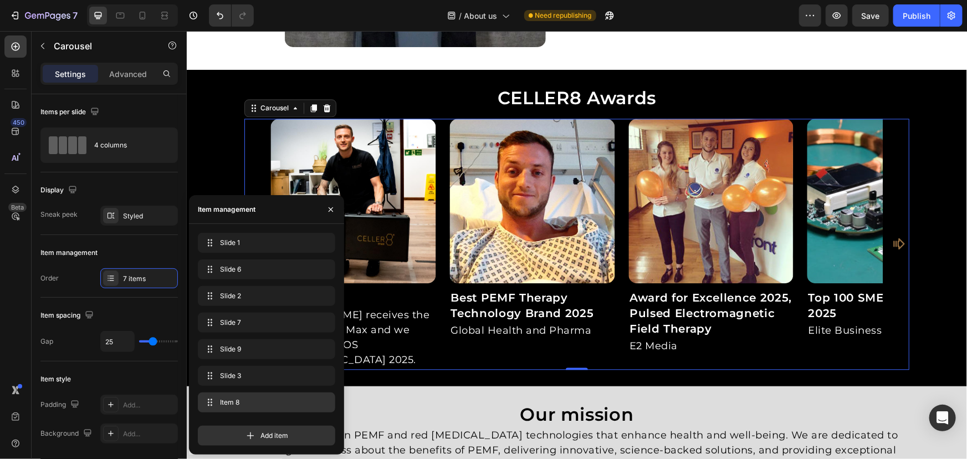
scroll to position [0, 0]
click at [321, 401] on icon "button" at bounding box center [323, 402] width 6 height 7
click at [321, 401] on div "Delete" at bounding box center [315, 402] width 21 height 10
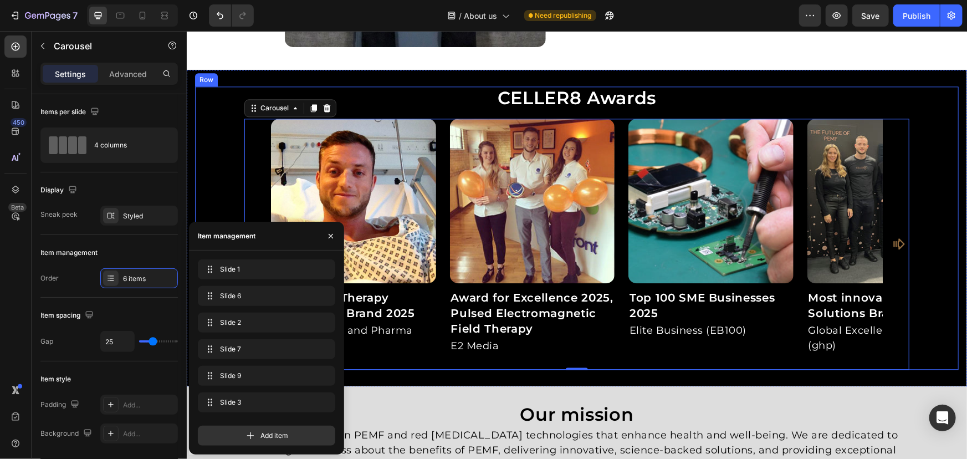
click at [950, 182] on div "Image Best PEMF Therapy Technology Brand 2025 Heading Global Health and Pharma …" at bounding box center [577, 244] width 764 height 252
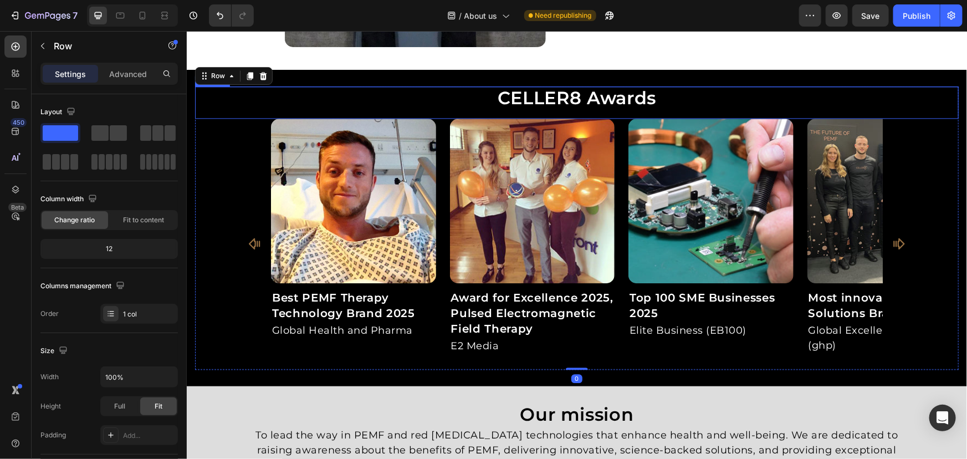
click at [563, 87] on p "CELLER8 Awards" at bounding box center [576, 97] width 761 height 21
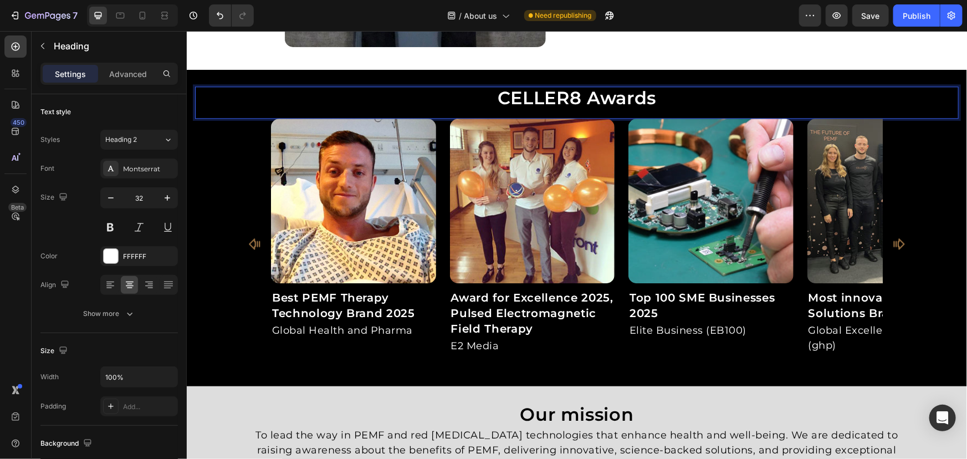
click at [551, 92] on p "CELLER8 Awards" at bounding box center [576, 97] width 761 height 21
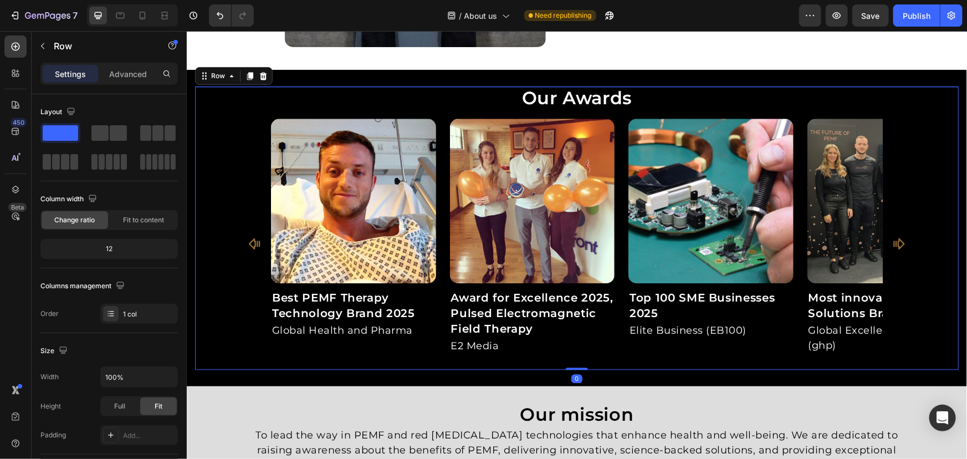
click at [217, 166] on div "Image Best PEMF Therapy Technology Brand 2025 Heading Global Health and Pharma …" at bounding box center [577, 244] width 764 height 252
click at [924, 143] on div "Image Best PEMF Therapy Technology Brand 2025 Heading Global Health and Pharma …" at bounding box center [577, 244] width 764 height 252
click at [949, 260] on div "Image Best PEMF Therapy Technology Brand 2025 Heading Global Health and Pharma …" at bounding box center [577, 244] width 764 height 252
click at [328, 221] on img at bounding box center [352, 200] width 165 height 165
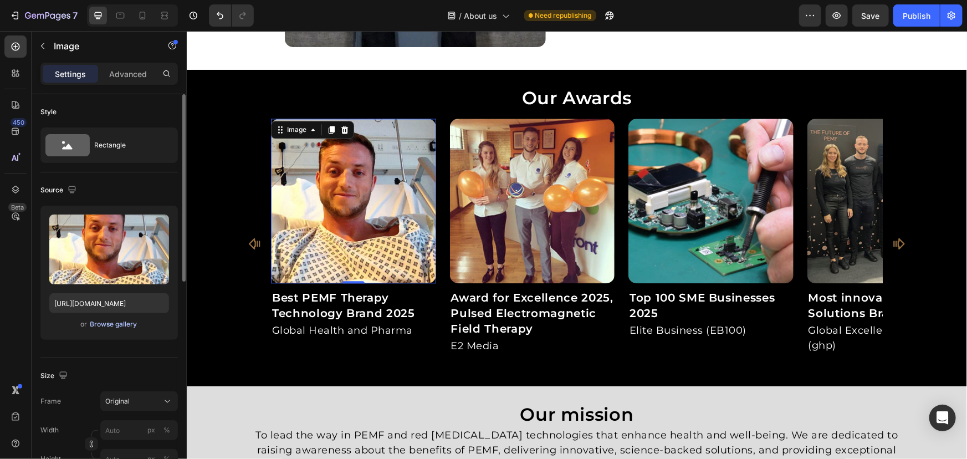
click at [128, 319] on div "Browse gallery" at bounding box center [113, 324] width 47 height 10
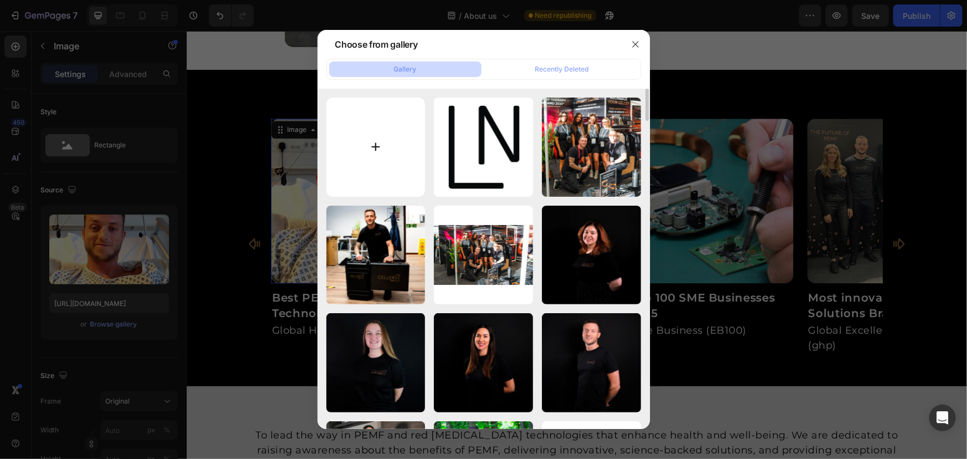
click at [365, 138] on input "file" at bounding box center [375, 147] width 99 height 99
click at [365, 132] on input "file" at bounding box center [375, 147] width 99 height 99
click at [641, 48] on button "button" at bounding box center [636, 44] width 18 height 18
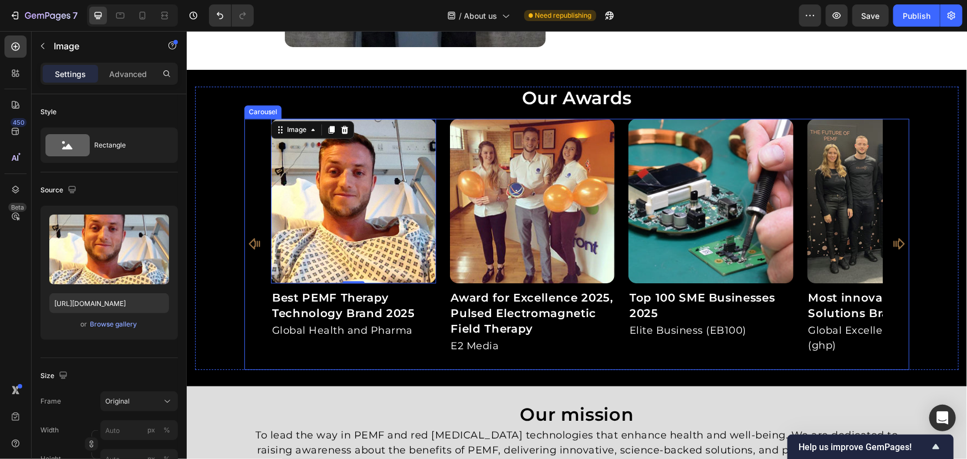
click at [618, 193] on div "Image 0 Best PEMF Therapy Technology Brand 2025 Heading Global Health and Pharm…" at bounding box center [576, 244] width 612 height 252
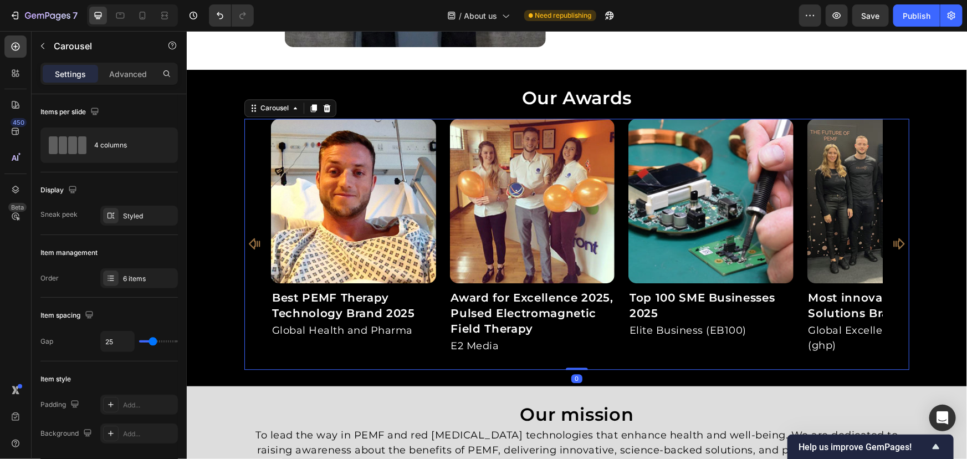
click at [891, 182] on div "Image Best PEMF Therapy Technology Brand 2025 Heading Global Health and Pharma …" at bounding box center [576, 244] width 665 height 252
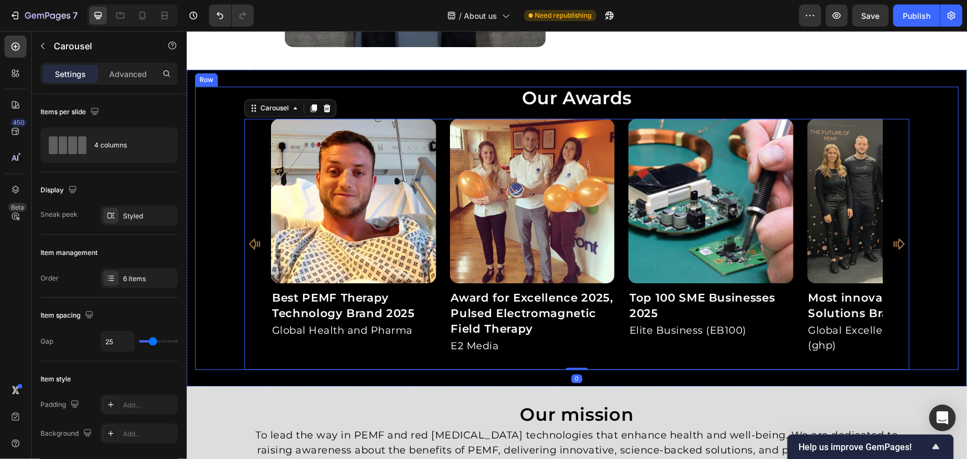
click at [935, 167] on div "Image Best PEMF Therapy Technology Brand 2025 Heading Global Health and Pharma …" at bounding box center [577, 244] width 764 height 252
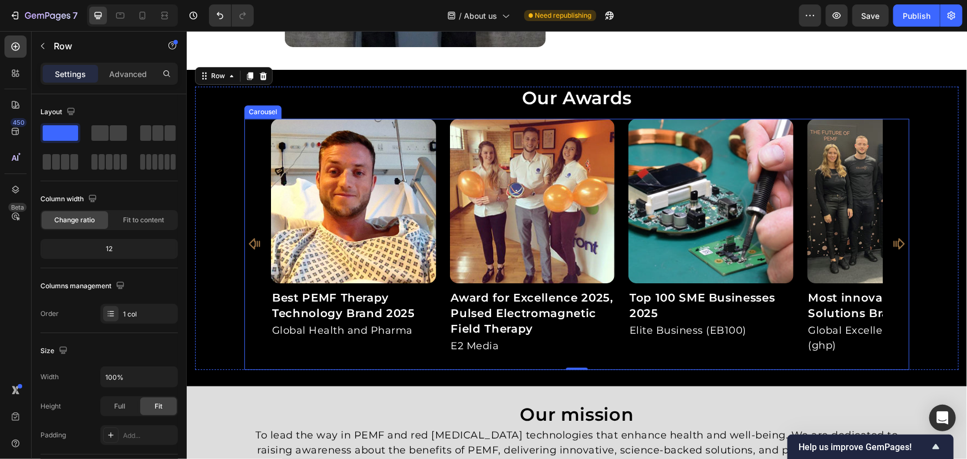
click at [894, 234] on button "Carousel Next Arrow" at bounding box center [898, 243] width 18 height 18
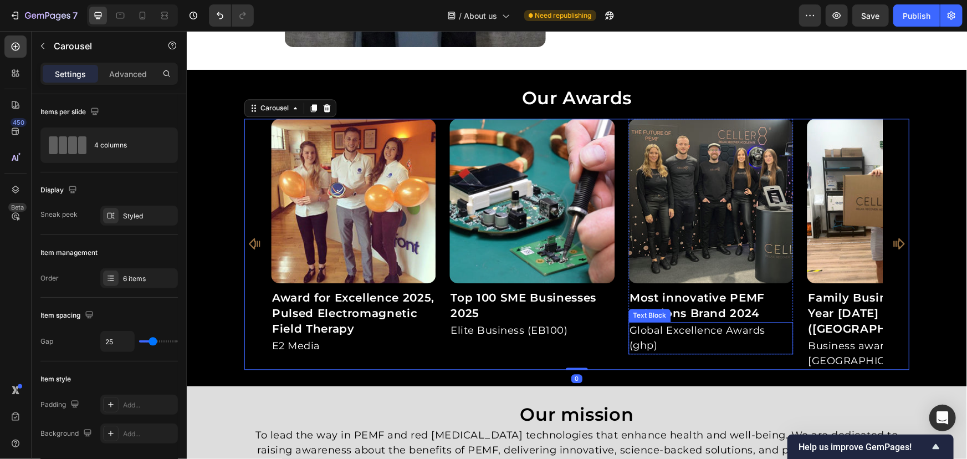
click at [691, 334] on p "Global Excellence Awards (ghp)" at bounding box center [710, 338] width 163 height 30
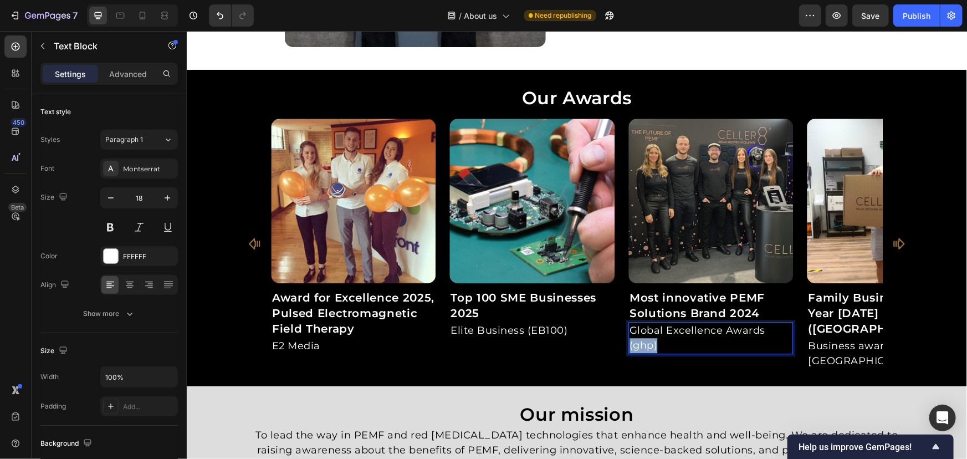
click at [583, 340] on div "Image Best PEMF Therapy Technology Brand 2025 Heading Global Health and Pharma …" at bounding box center [576, 244] width 612 height 252
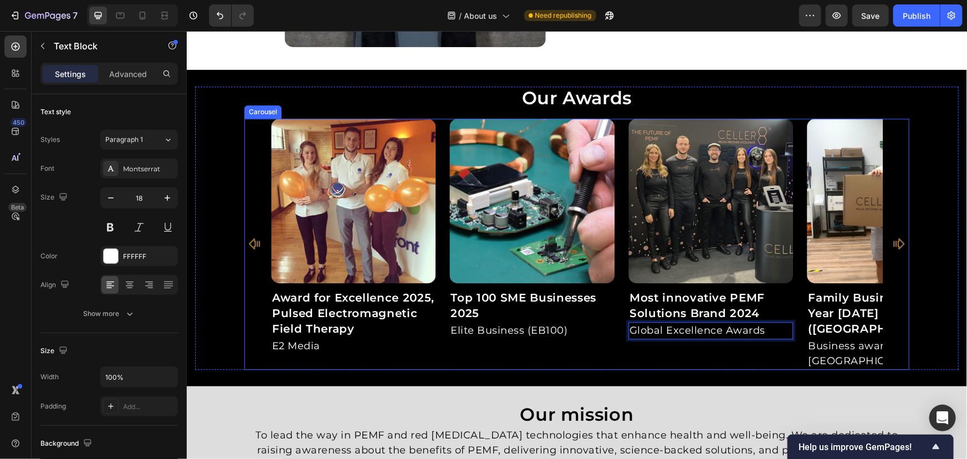
click at [895, 195] on div "Image Best PEMF Therapy Technology Brand 2025 Heading Global Health and Pharma …" at bounding box center [576, 244] width 665 height 252
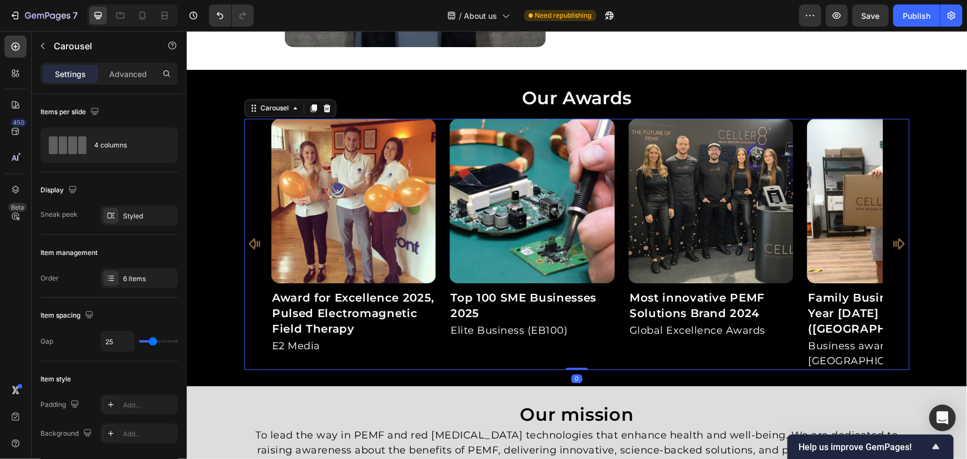
click at [894, 237] on icon "Carousel Next Arrow" at bounding box center [898, 243] width 13 height 13
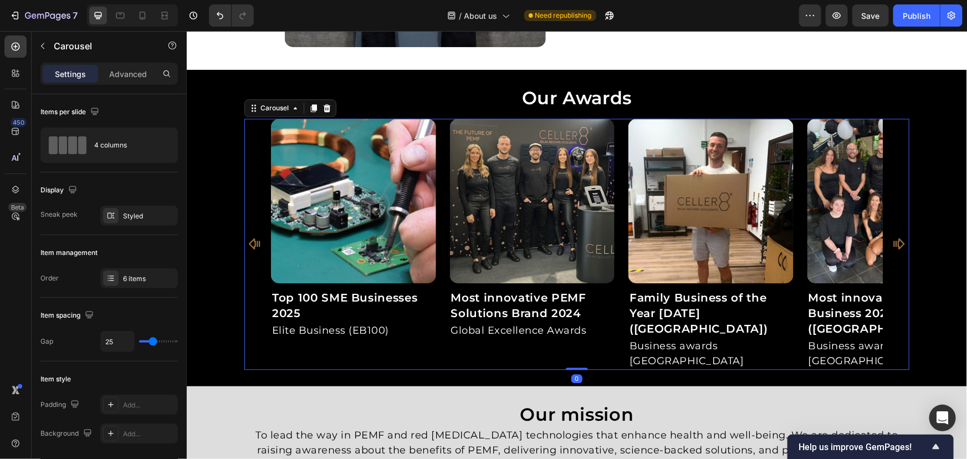
click at [894, 237] on icon "Carousel Next Arrow" at bounding box center [898, 243] width 13 height 13
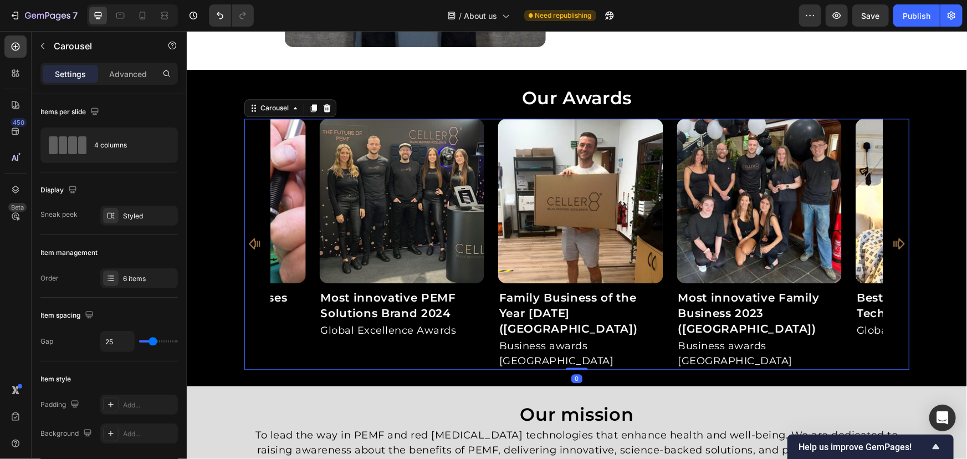
click at [894, 237] on icon "Carousel Next Arrow" at bounding box center [898, 243] width 13 height 13
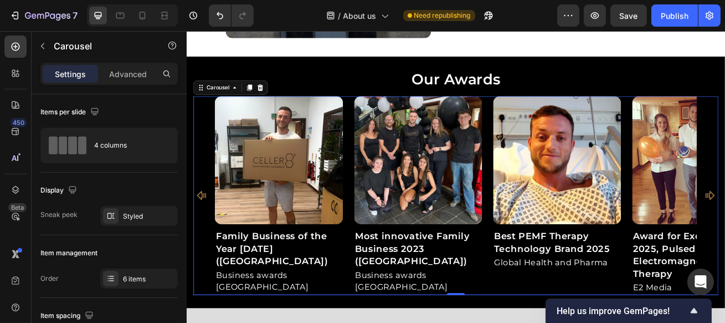
click at [387, 190] on div "Image Best PEMF Therapy Technology Brand 2025 Heading Global Health and Pharma …" at bounding box center [518, 233] width 595 height 245
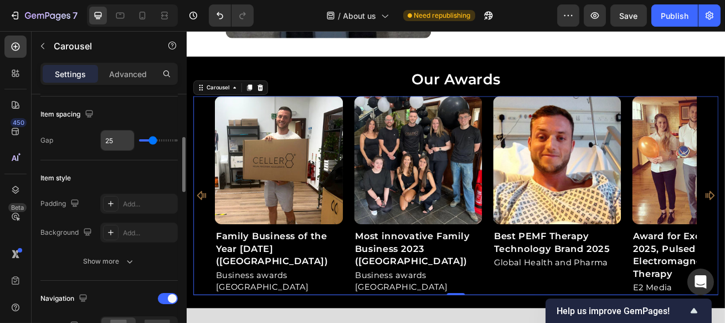
scroll to position [151, 0]
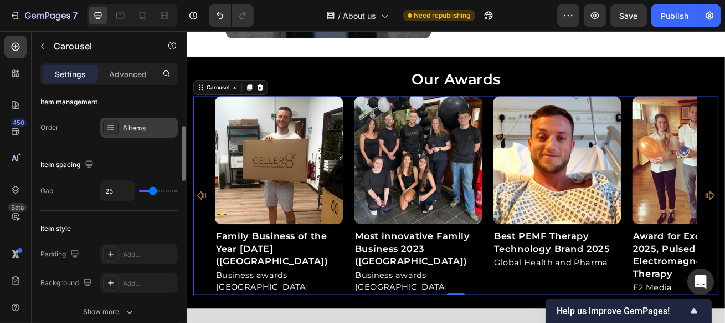
click at [132, 123] on div "6 items" at bounding box center [149, 128] width 52 height 10
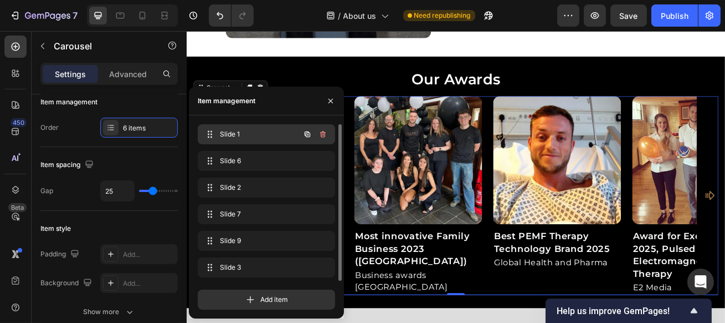
click at [228, 135] on span "Slide 1" at bounding box center [251, 134] width 63 height 10
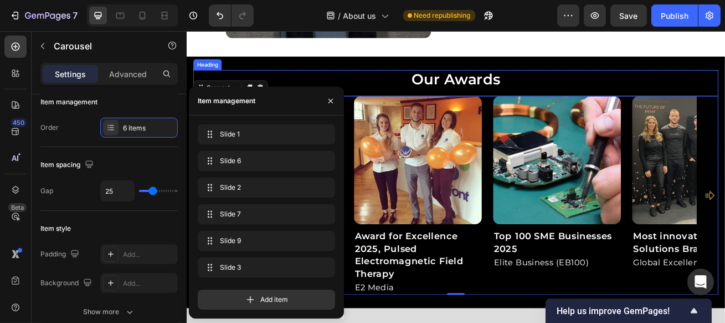
click at [591, 85] on p "Our Awards" at bounding box center [519, 90] width 646 height 21
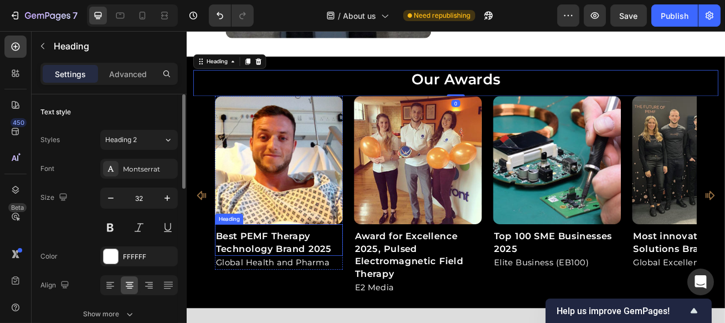
click at [337, 288] on p "Best PEMF Therapy Technology Brand 2025" at bounding box center [300, 291] width 156 height 31
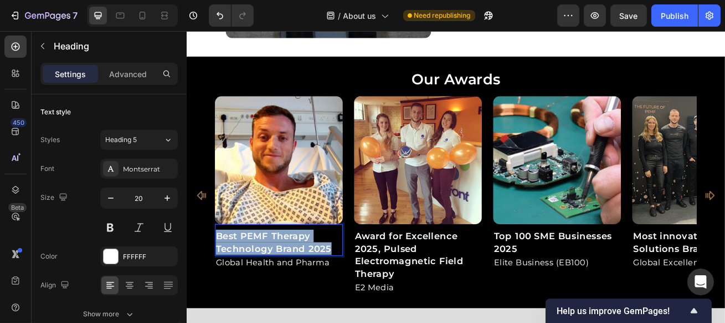
drag, startPoint x: 366, startPoint y: 293, endPoint x: 156, endPoint y: 267, distance: 212.2
copy p "Best PEMF Therapy Technology Brand 2025"
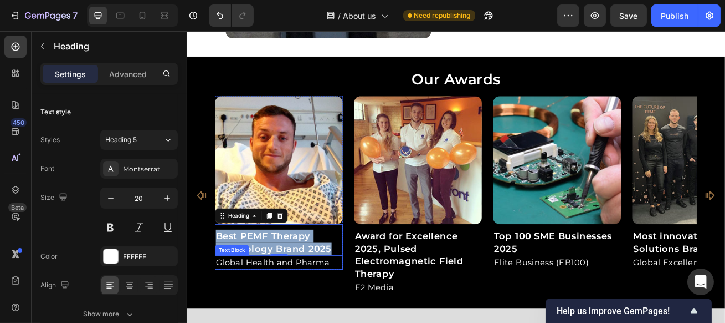
click at [359, 315] on p "Global Health and Pharma" at bounding box center [300, 316] width 156 height 15
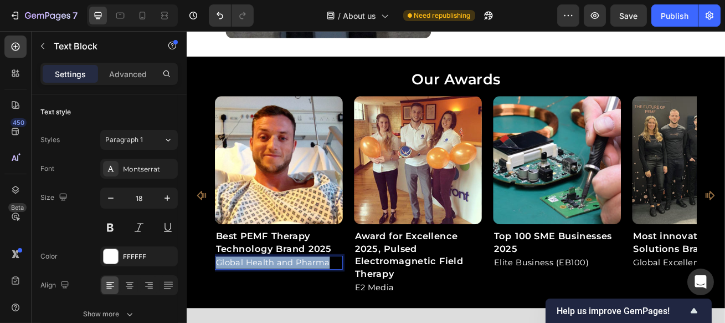
drag, startPoint x: 105, startPoint y: 296, endPoint x: 81, endPoint y: 292, distance: 24.2
copy p "Global Health and Pharma"
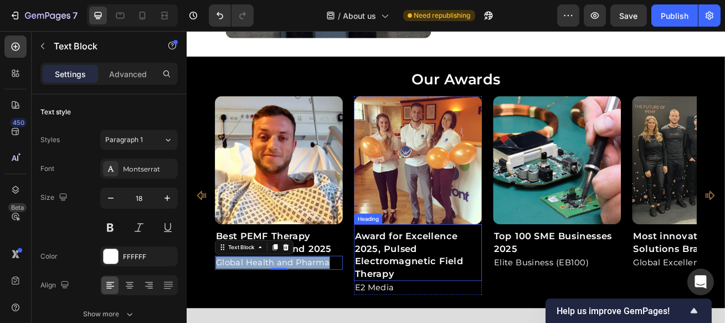
click at [474, 306] on p "Award for Excellence 2025, Pulsed Electromagnetic Field Therapy" at bounding box center [472, 307] width 156 height 62
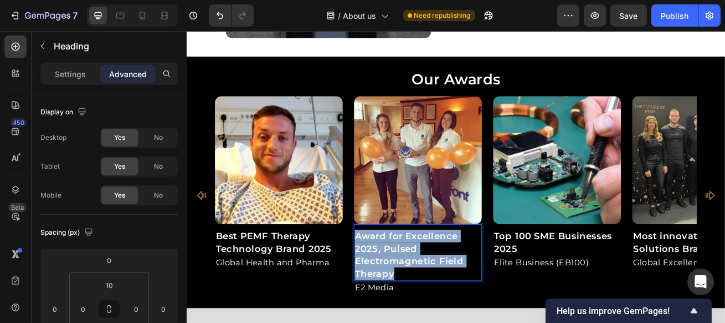
drag, startPoint x: 483, startPoint y: 323, endPoint x: 283, endPoint y: 206, distance: 231.3
click at [283, 206] on div "Image Best PEMF Therapy Technology Brand 2025 Heading Global Health and Pharma …" at bounding box center [518, 233] width 595 height 245
copy p "Award for Excellence 2025, Pulsed Electromagnetic Field Therapy"
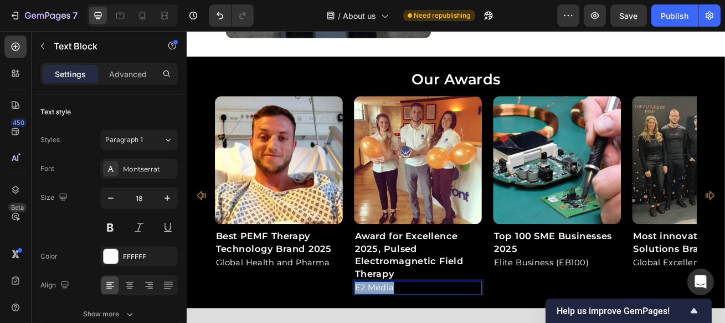
drag, startPoint x: 433, startPoint y: 342, endPoint x: 281, endPoint y: 330, distance: 152.3
click at [299, 333] on div "Image Best PEMF Therapy Technology Brand 2025 Heading Global Health and Pharma …" at bounding box center [518, 233] width 595 height 245
copy p "E2 Media"
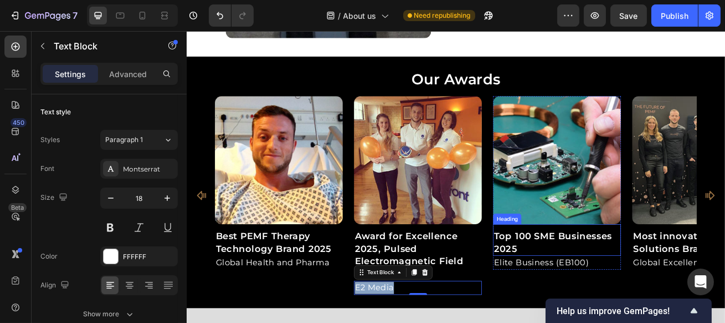
click at [645, 290] on p "Top 100 SME Businesses 2025" at bounding box center [644, 291] width 156 height 31
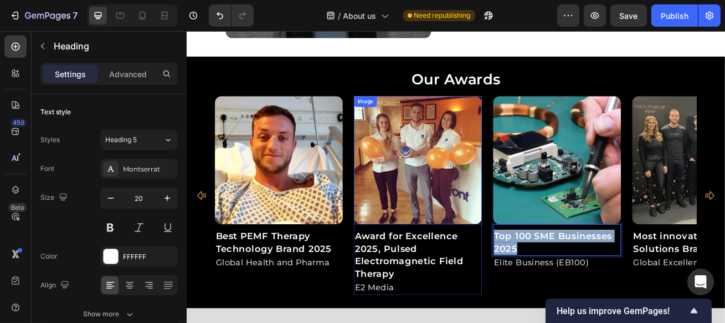
drag, startPoint x: 671, startPoint y: 292, endPoint x: 444, endPoint y: 250, distance: 230.4
click at [451, 252] on div "Image Best PEMF Therapy Technology Brand 2025 Heading Global Health and Pharma …" at bounding box center [518, 233] width 595 height 245
copy p "Top 100 SME Businesses 2025"
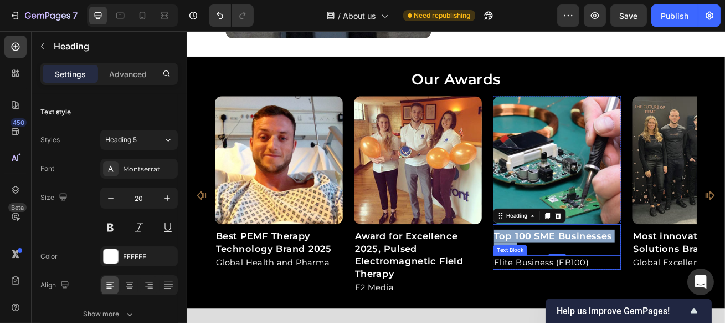
drag, startPoint x: 628, startPoint y: 312, endPoint x: 672, endPoint y: 310, distance: 43.8
click at [628, 312] on p "Elite Business (EB100)" at bounding box center [644, 316] width 156 height 15
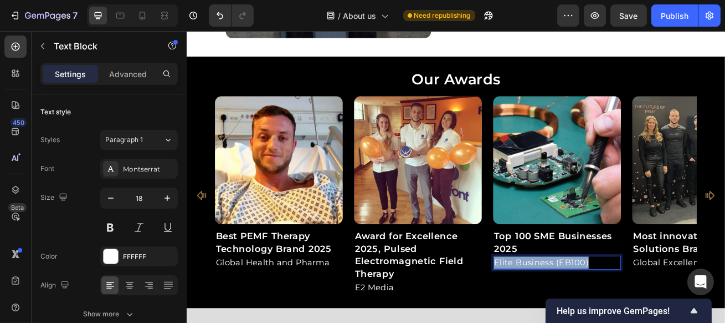
drag, startPoint x: 401, startPoint y: 289, endPoint x: 244, endPoint y: 278, distance: 157.2
click at [376, 288] on div "Image Best PEMF Therapy Technology Brand 2025 Heading Global Health and Pharma …" at bounding box center [518, 233] width 595 height 245
copy p "Elite Business (EB100)"
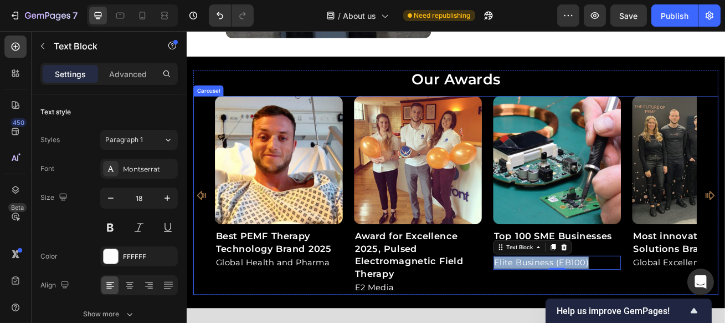
click at [826, 216] on div "Image Best PEMF Therapy Technology Brand 2025 Heading Global Health and Pharma …" at bounding box center [519, 233] width 648 height 245
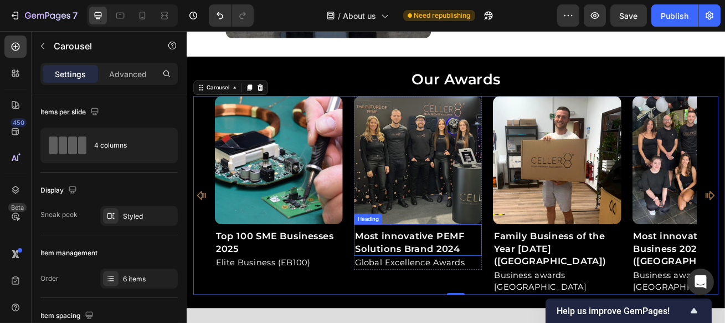
click at [515, 296] on p "Most innovative PEMF Solutions Brand 2024" at bounding box center [472, 291] width 156 height 31
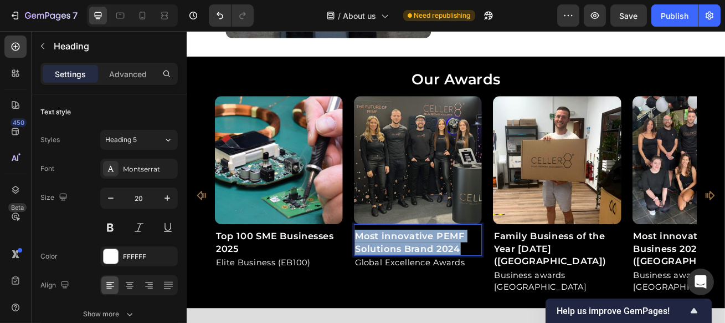
drag, startPoint x: 537, startPoint y: 292, endPoint x: 252, endPoint y: 242, distance: 289.3
click at [265, 244] on div "Image Best PEMF Therapy Technology Brand 2025 Heading Global Health and Pharma …" at bounding box center [518, 233] width 595 height 245
copy p "Most innovative PEMF Solutions Brand 2024"
click at [524, 311] on p "Global Excellence Awards" at bounding box center [472, 316] width 156 height 15
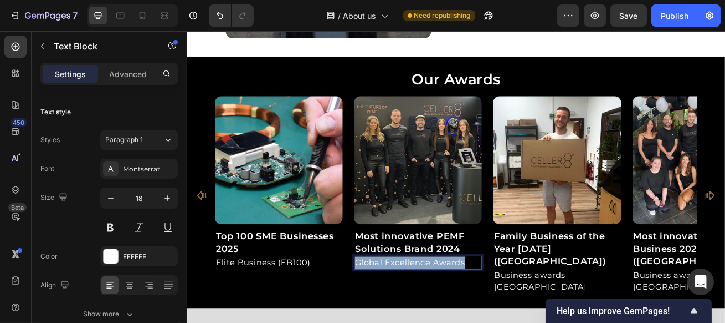
drag, startPoint x: 267, startPoint y: 308, endPoint x: 146, endPoint y: 299, distance: 121.1
copy p "Global Excellence Awards"
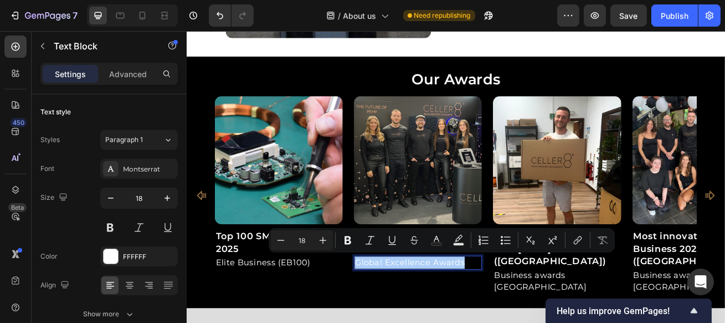
click at [581, 241] on icon "Editor contextual toolbar" at bounding box center [577, 239] width 11 height 11
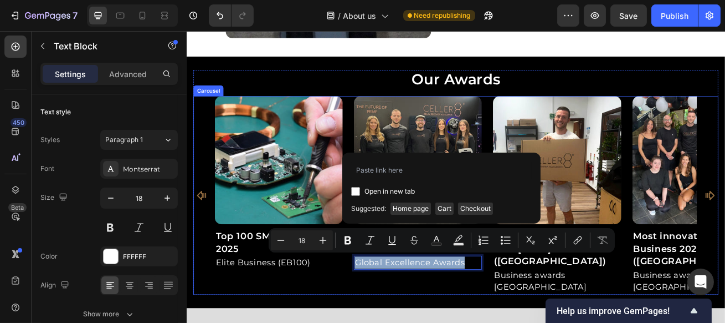
click at [601, 332] on div "Image Family Business of the Year 2024 (Kent) Heading Business awards UK Text B…" at bounding box center [644, 233] width 158 height 245
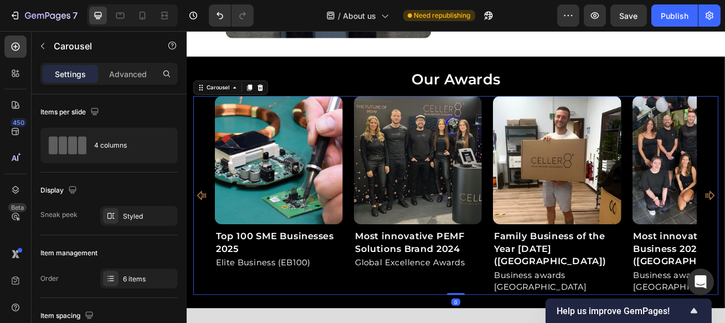
click at [491, 318] on p "Global Excellence Awards" at bounding box center [472, 316] width 156 height 15
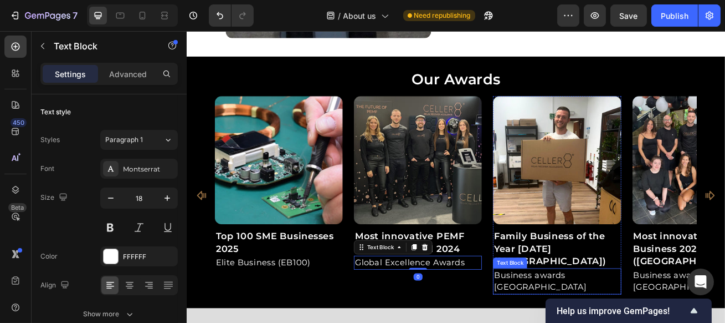
click at [656, 290] on p "Family Business of the Year 2024 (Kent)" at bounding box center [644, 299] width 156 height 47
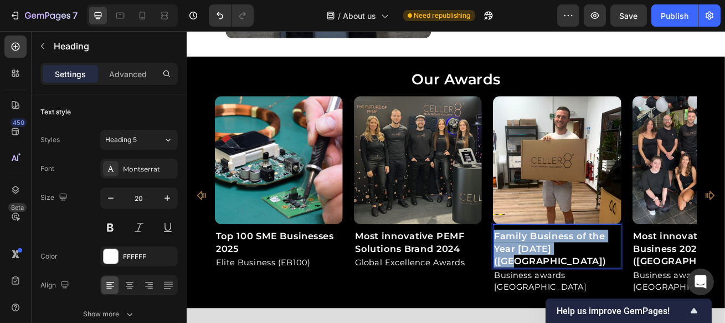
drag, startPoint x: 637, startPoint y: 288, endPoint x: 421, endPoint y: 237, distance: 221.7
click at [432, 239] on div "Image Best PEMF Therapy Technology Brand 2025 Heading Global Health and Pharma …" at bounding box center [518, 233] width 595 height 245
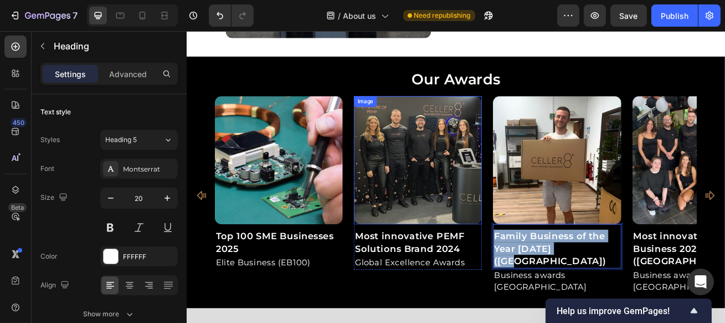
copy p "Family Business of the Year 2024 (Kent)"
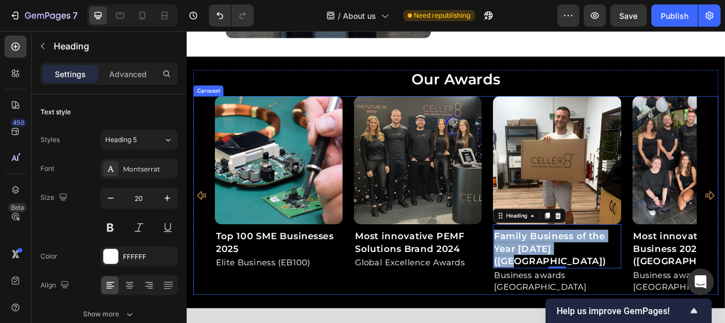
drag, startPoint x: 650, startPoint y: 312, endPoint x: 657, endPoint y: 312, distance: 6.7
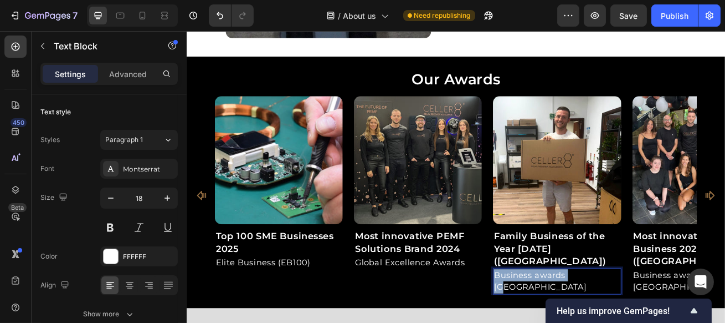
drag, startPoint x: 567, startPoint y: 310, endPoint x: 318, endPoint y: 292, distance: 250.1
click at [387, 301] on div "Image Best PEMF Therapy Technology Brand 2025 Heading Global Health and Pharma …" at bounding box center [518, 233] width 595 height 245
copy p "Business awards UK"
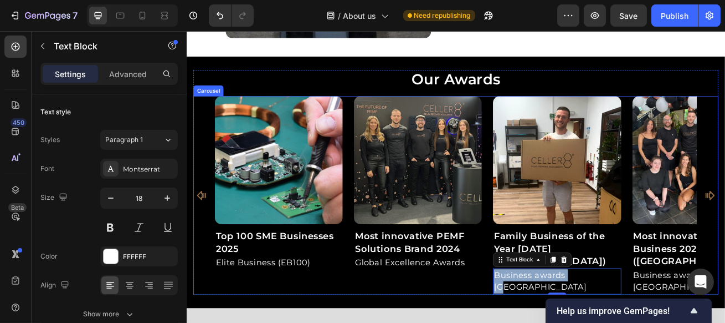
drag, startPoint x: 822, startPoint y: 206, endPoint x: 822, endPoint y: 219, distance: 12.8
click at [822, 207] on div "Image Best PEMF Therapy Technology Brand 2025 Heading Global Health and Pharma …" at bounding box center [519, 233] width 648 height 245
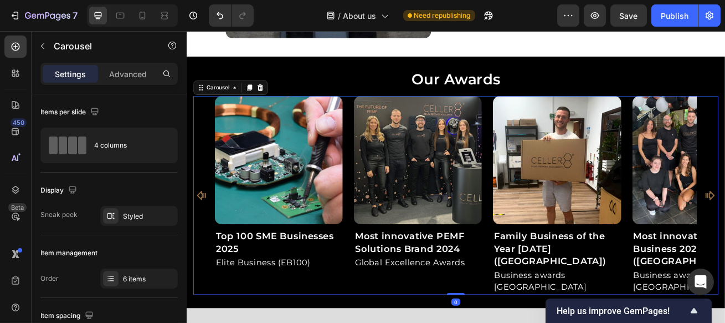
click at [822, 219] on div "Image Best PEMF Therapy Technology Brand 2025 Heading Global Health and Pharma …" at bounding box center [519, 233] width 648 height 245
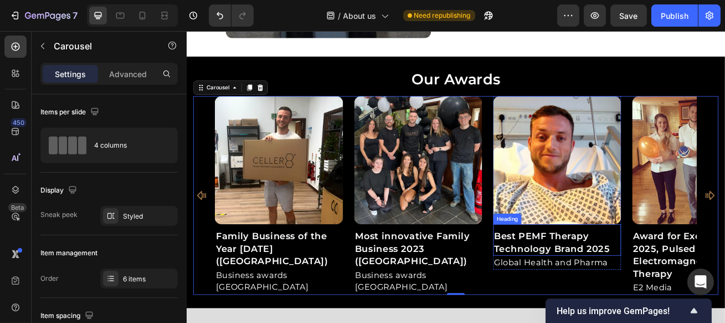
click at [688, 298] on p "Best PEMF Therapy Technology Brand 2025" at bounding box center [644, 291] width 156 height 31
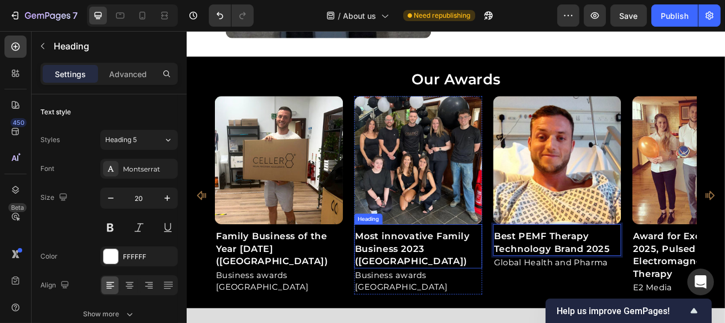
drag, startPoint x: 485, startPoint y: 294, endPoint x: 509, endPoint y: 294, distance: 23.8
click at [485, 294] on p "Most innovative Family Business 2023 (Kent)" at bounding box center [472, 299] width 156 height 47
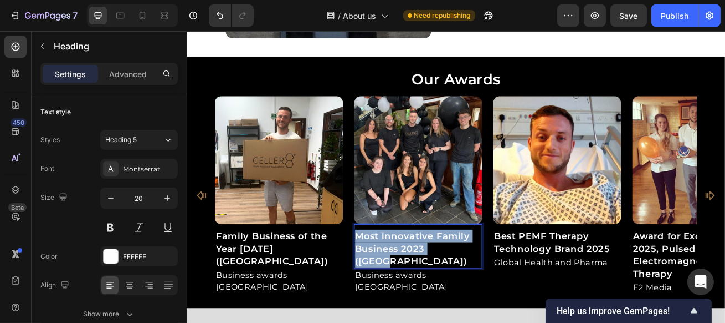
drag, startPoint x: 516, startPoint y: 293, endPoint x: 204, endPoint y: 241, distance: 315.9
click at [204, 241] on div "Image Best PEMF Therapy Technology Brand 2025 Heading Global Health and Pharma …" at bounding box center [519, 233] width 648 height 245
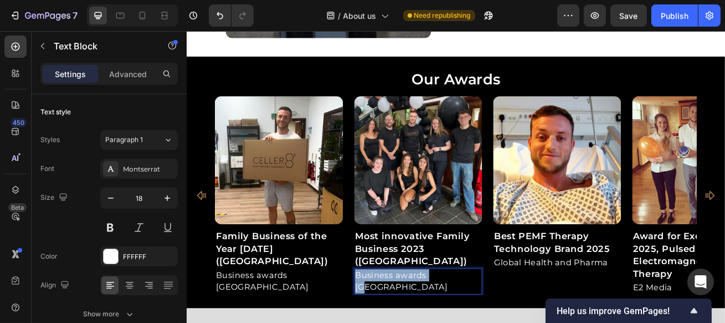
drag, startPoint x: 437, startPoint y: 308, endPoint x: 186, endPoint y: 284, distance: 252.1
click at [186, 284] on div "Our Awards Heading Image Best PEMF Therapy Technology Brand 2025 Heading Global…" at bounding box center [518, 218] width 665 height 310
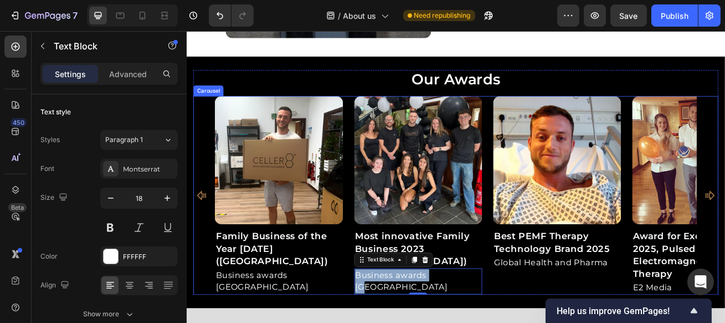
click at [822, 218] on div "Image Best PEMF Therapy Technology Brand 2025 Heading Global Health and Pharma …" at bounding box center [519, 233] width 648 height 245
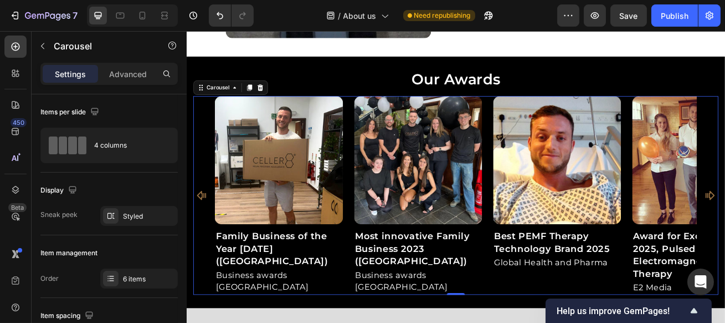
click at [206, 227] on icon "Carousel Back Arrow" at bounding box center [204, 233] width 13 height 13
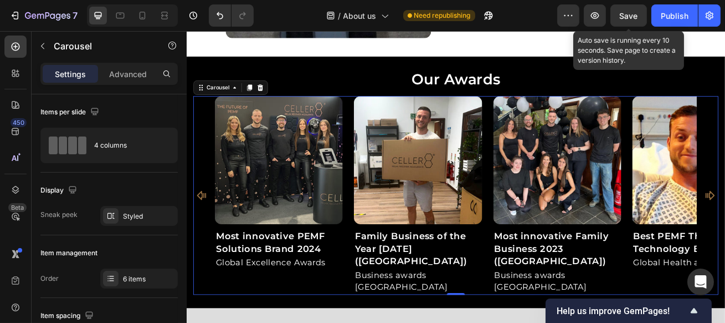
drag, startPoint x: 636, startPoint y: 21, endPoint x: 623, endPoint y: 27, distance: 13.6
click at [636, 21] on div "Save" at bounding box center [629, 16] width 18 height 12
